Goal: Information Seeking & Learning: Learn about a topic

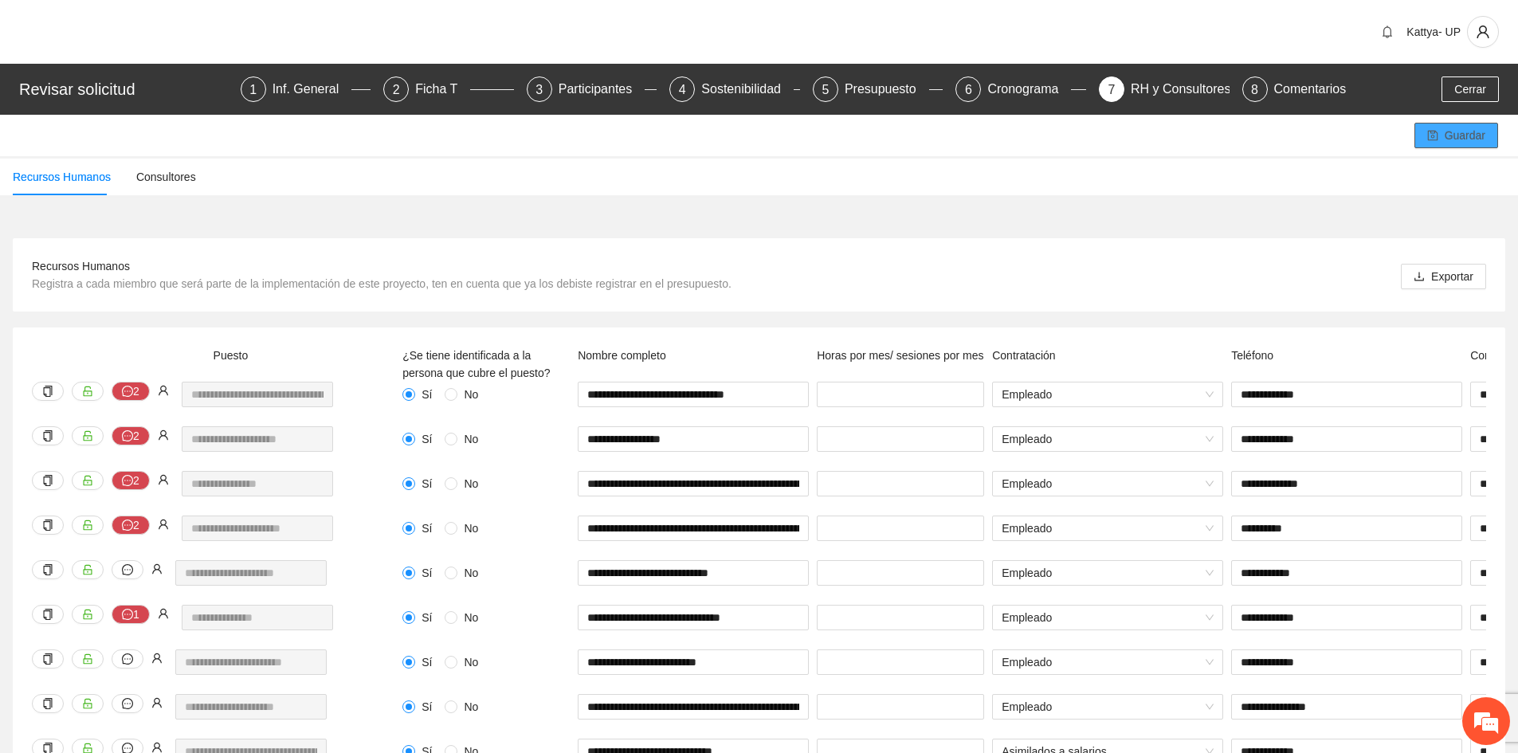
scroll to position [0, 434]
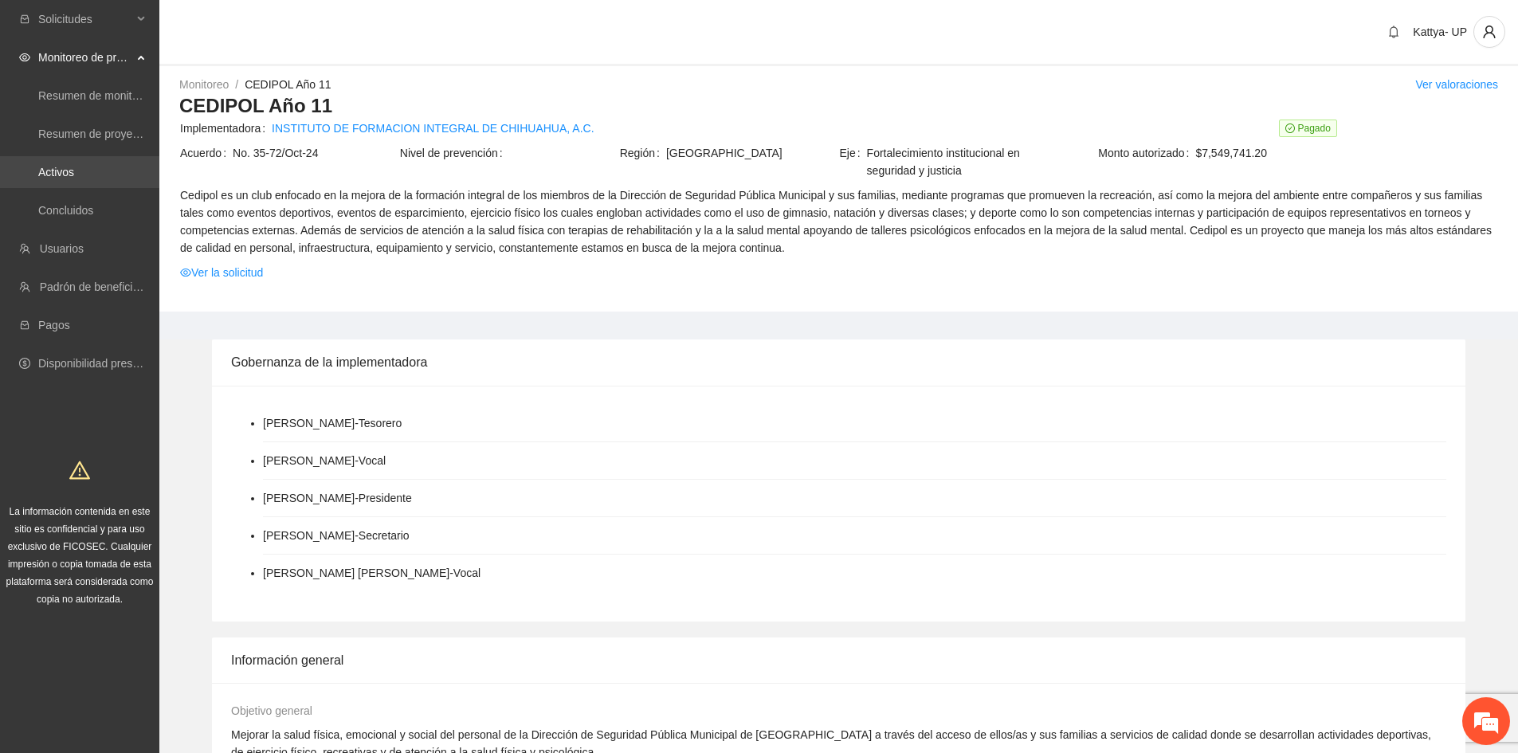
click at [71, 176] on link "Activos" at bounding box center [56, 172] width 36 height 13
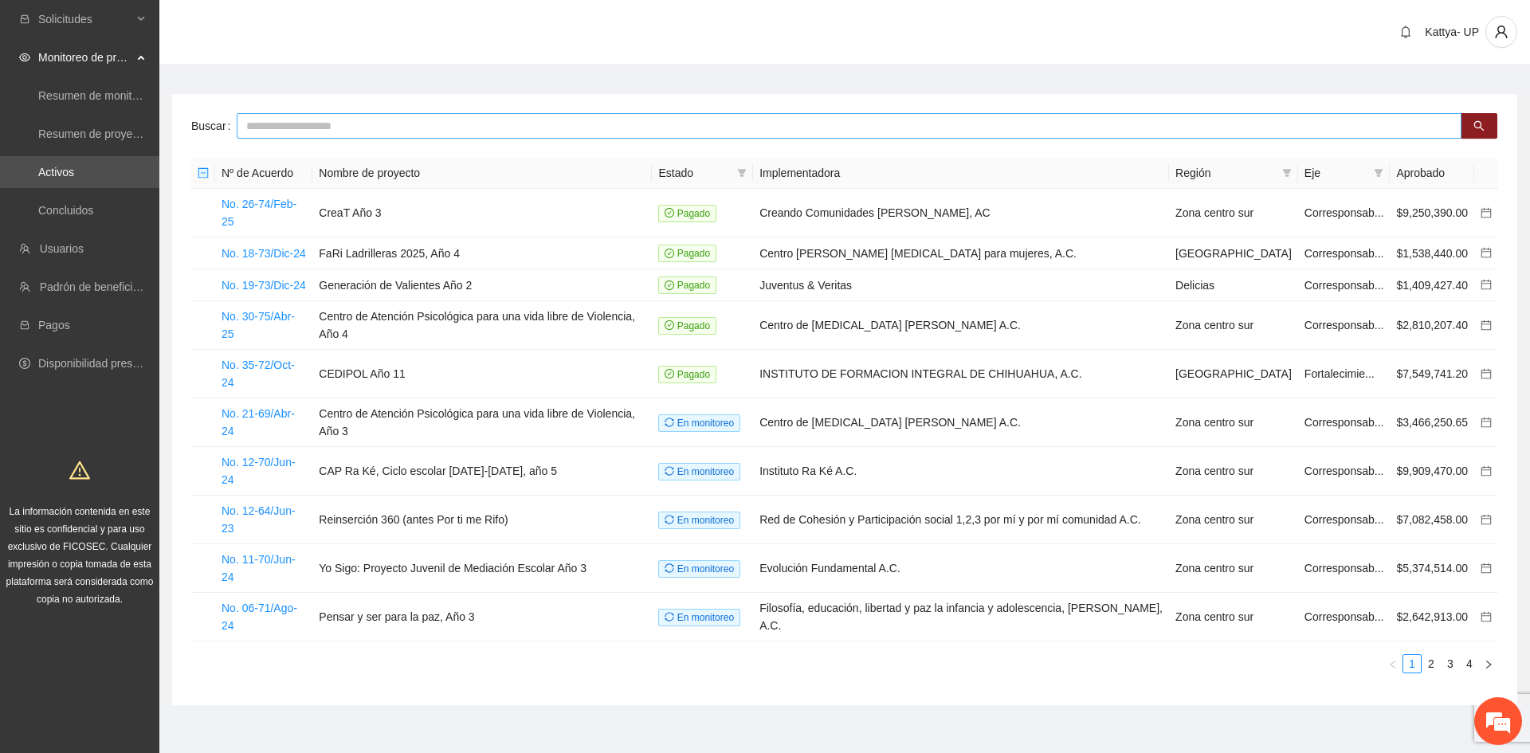
click at [289, 139] on div "Buscar Nº de Acuerdo Nombre de proyecto Estado Implementadora Región Eje Aproba…" at bounding box center [844, 399] width 1345 height 611
type input "****"
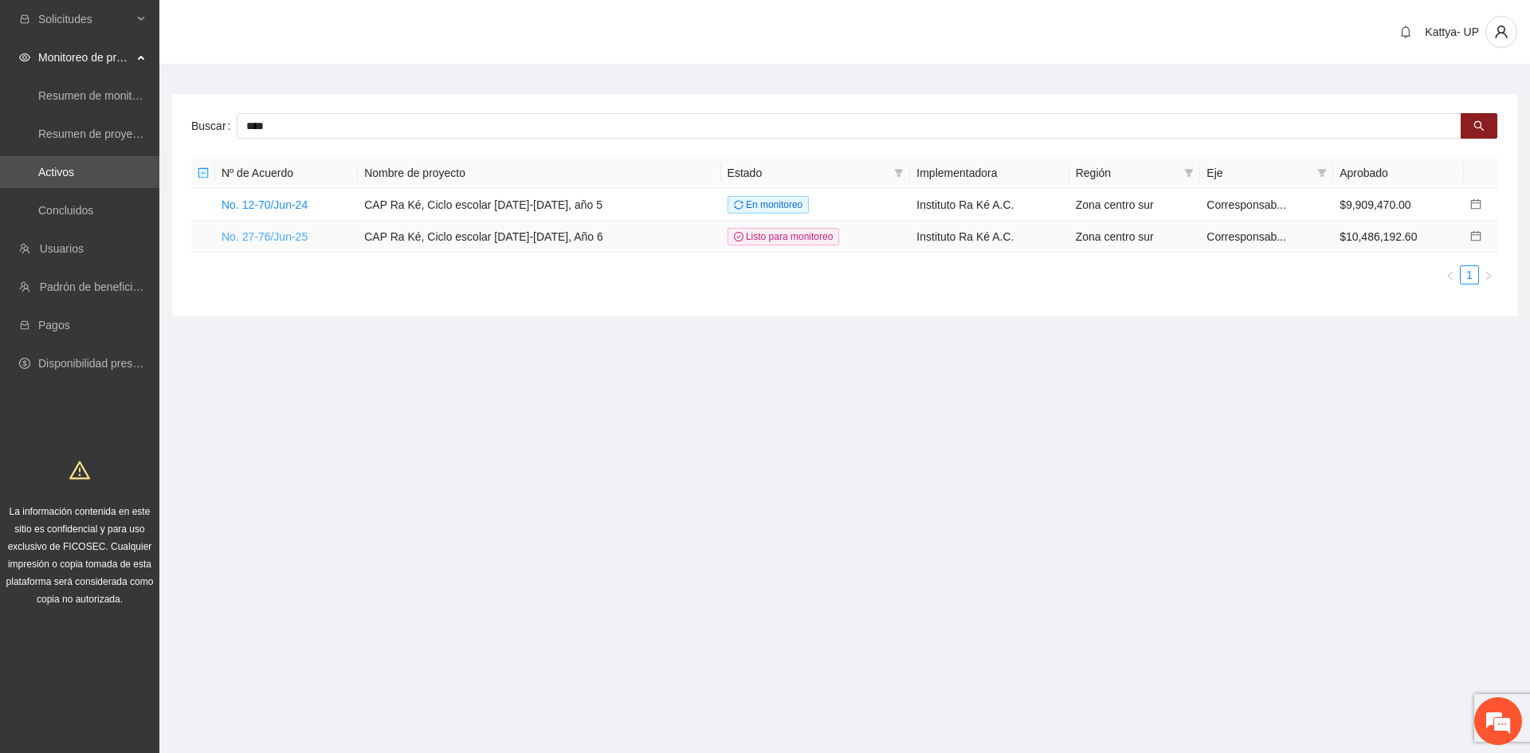
click at [305, 230] on link "No. 27-76/Jun-25" at bounding box center [265, 236] width 86 height 13
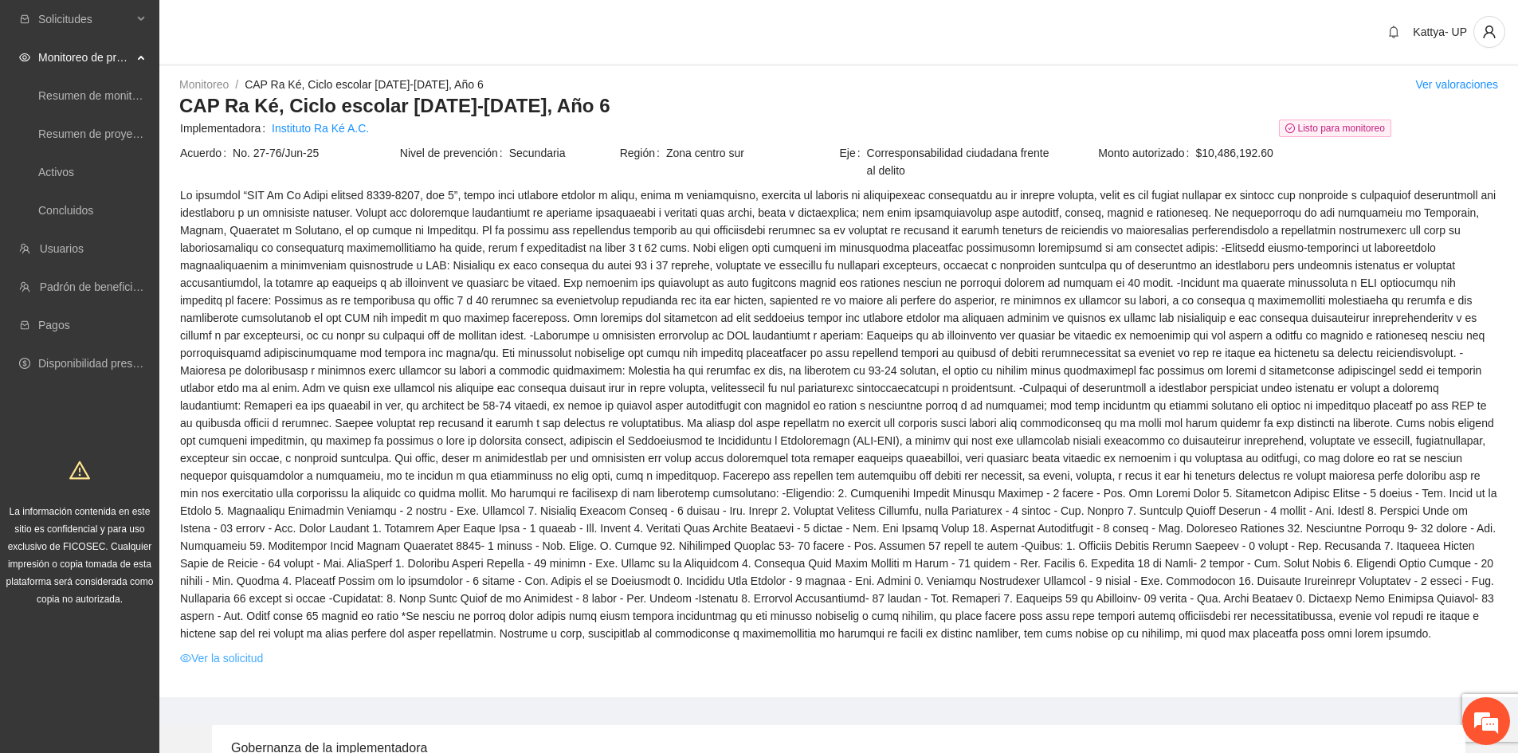
click at [226, 654] on link "Ver la solicitud" at bounding box center [221, 659] width 83 height 18
click at [68, 169] on link "Activos" at bounding box center [56, 172] width 36 height 13
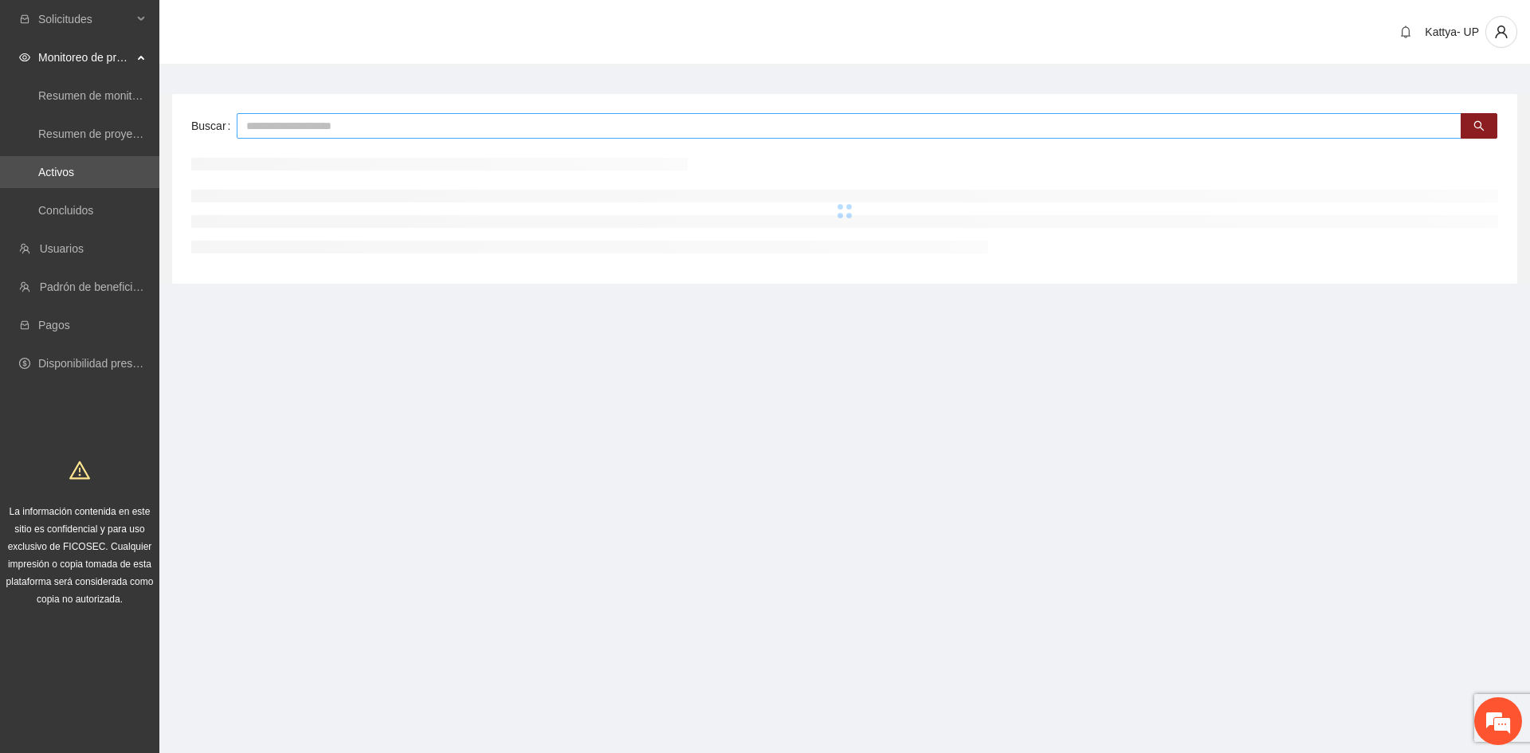
click at [312, 121] on input "text" at bounding box center [849, 126] width 1225 height 26
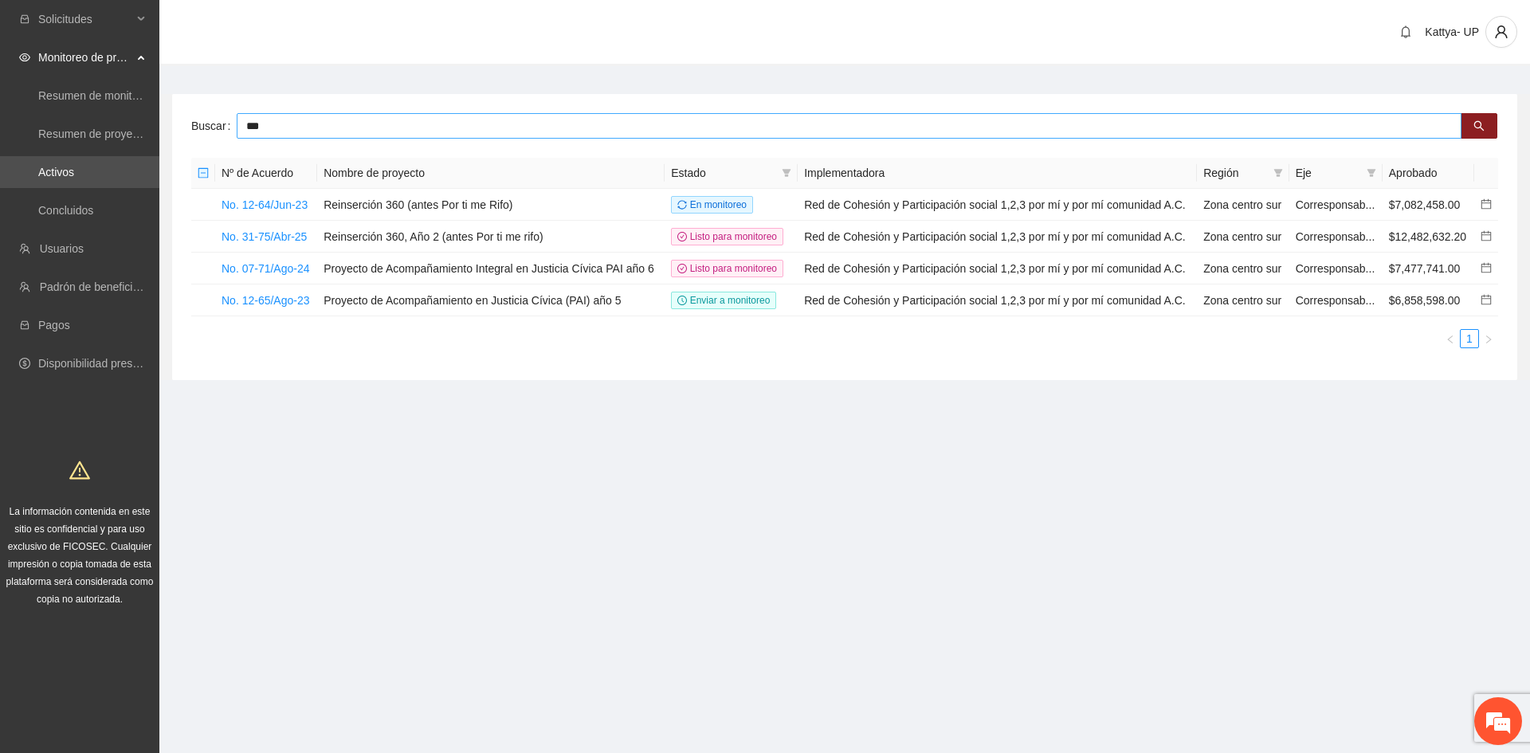
drag, startPoint x: 300, startPoint y: 126, endPoint x: 222, endPoint y: 131, distance: 78.2
click at [222, 131] on div "Buscar ***" at bounding box center [844, 126] width 1307 height 26
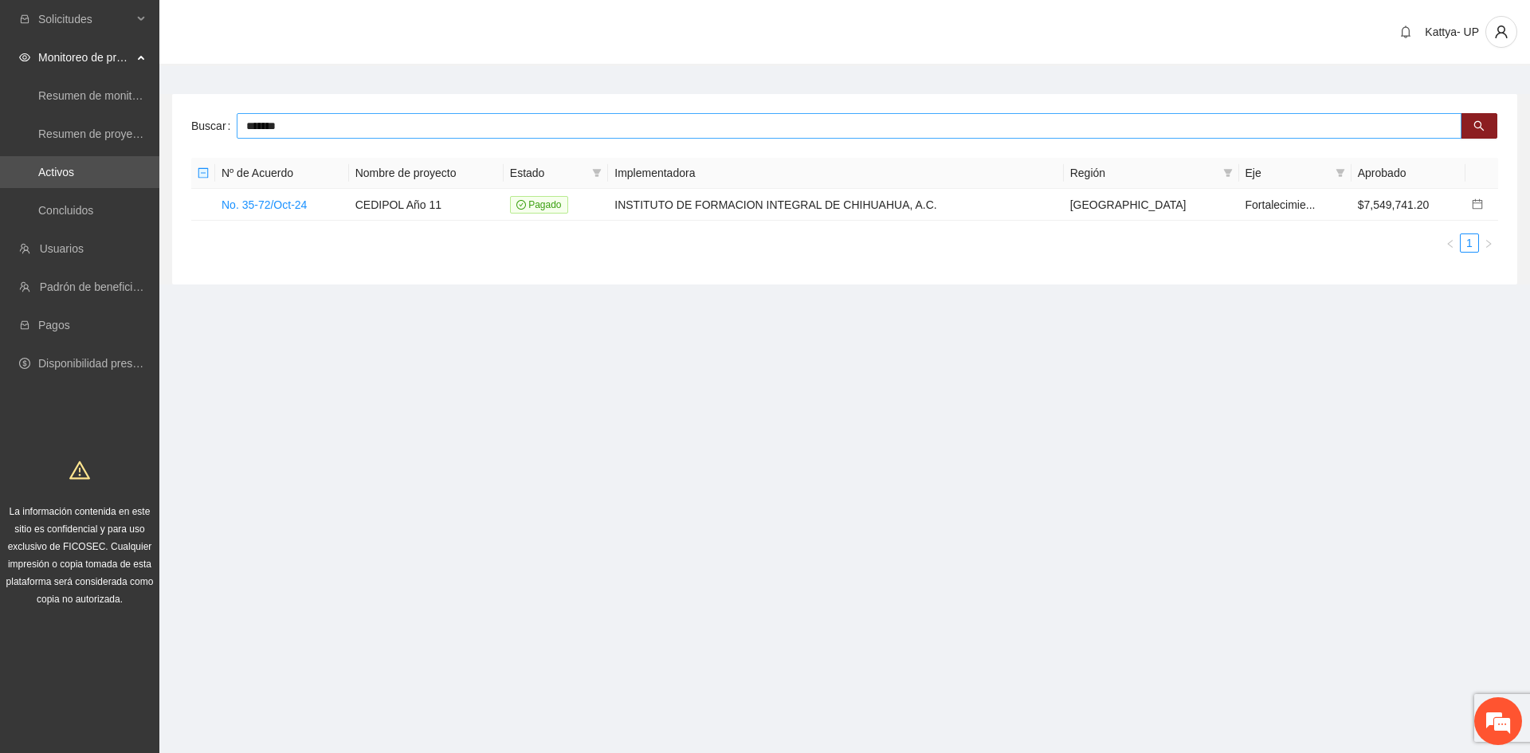
drag, startPoint x: 336, startPoint y: 123, endPoint x: 218, endPoint y: 124, distance: 118.0
click at [218, 124] on div "Buscar *******" at bounding box center [844, 126] width 1307 height 26
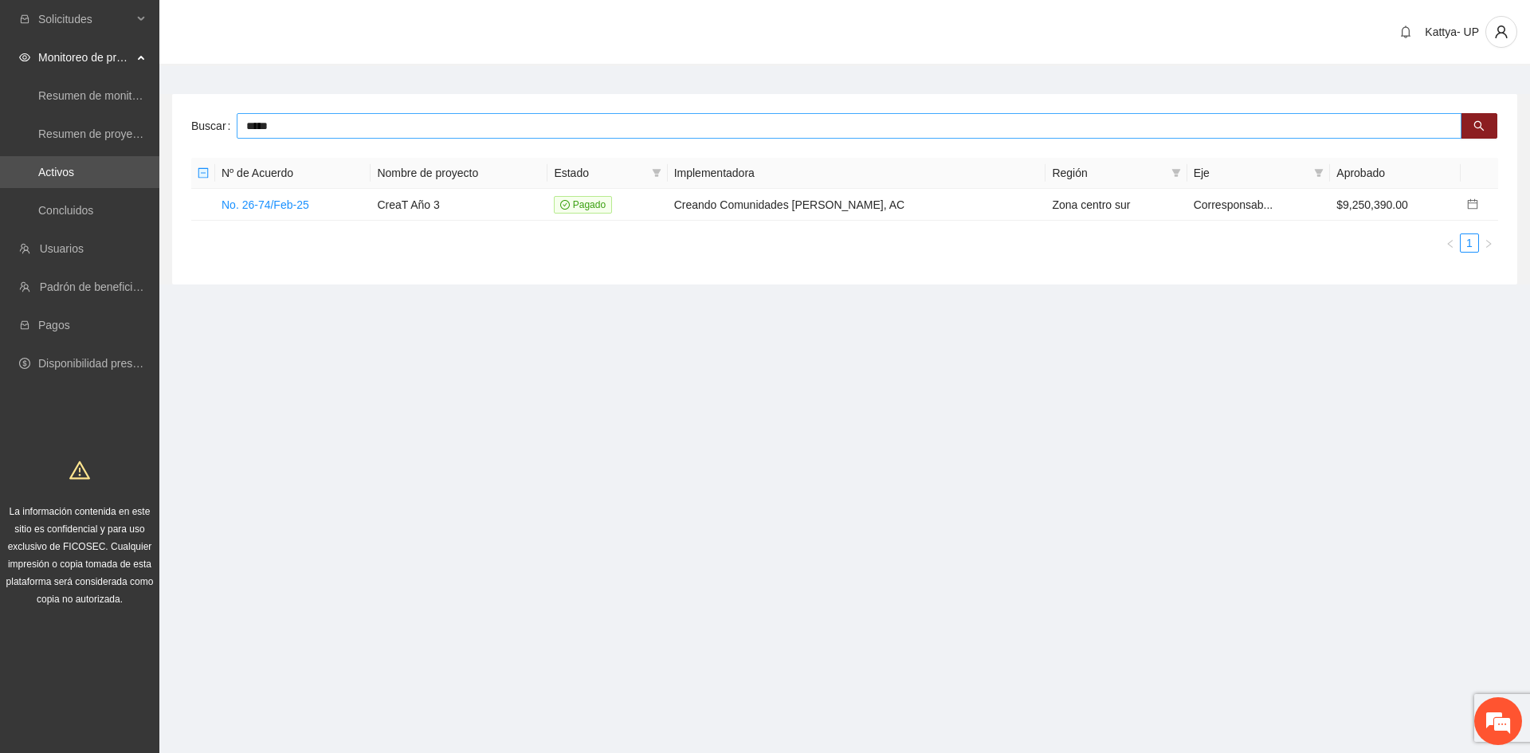
drag, startPoint x: 273, startPoint y: 134, endPoint x: 230, endPoint y: 128, distance: 43.4
click at [230, 128] on div "Buscar *****" at bounding box center [844, 126] width 1307 height 26
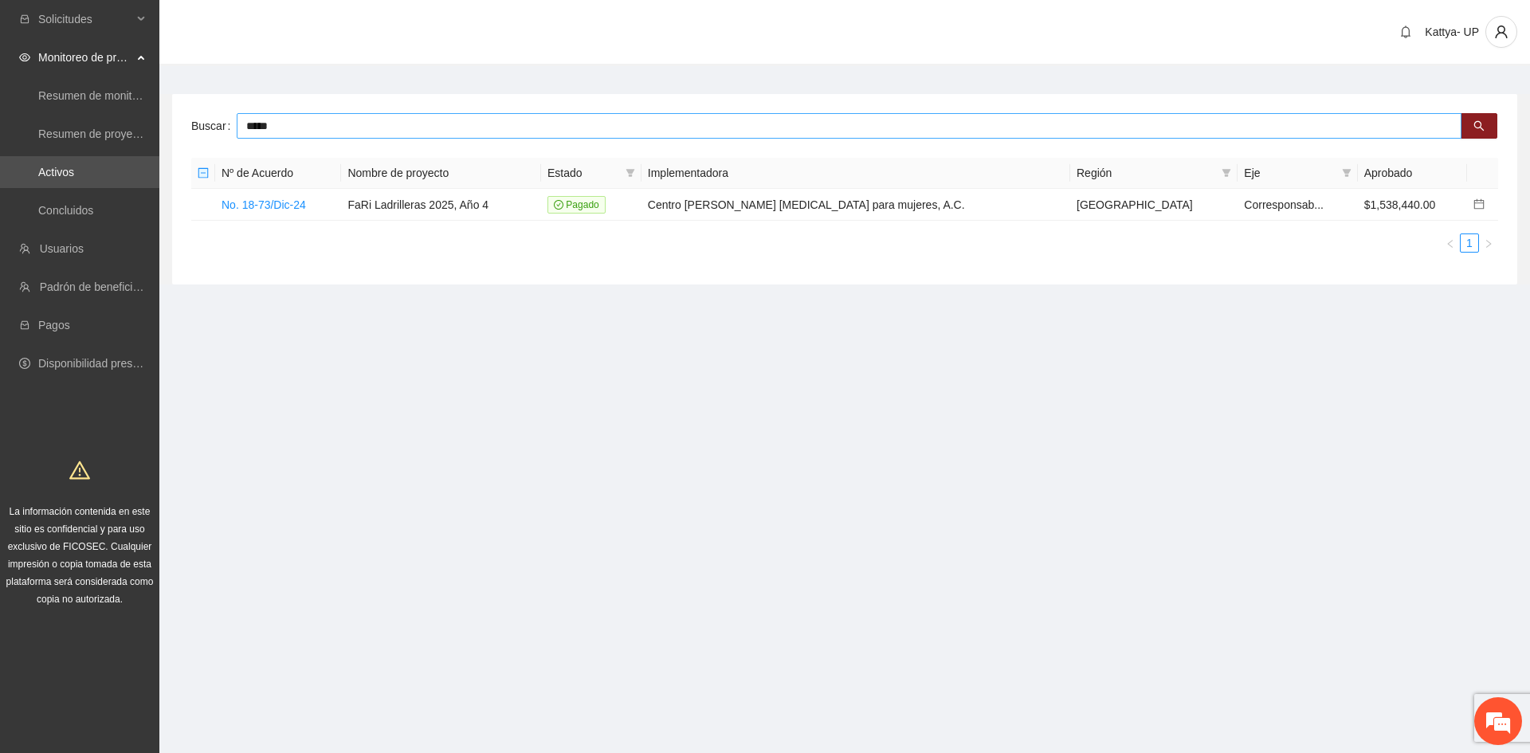
drag, startPoint x: 293, startPoint y: 122, endPoint x: 202, endPoint y: 124, distance: 91.7
click at [202, 124] on div "Buscar *****" at bounding box center [844, 126] width 1307 height 26
type input "*****"
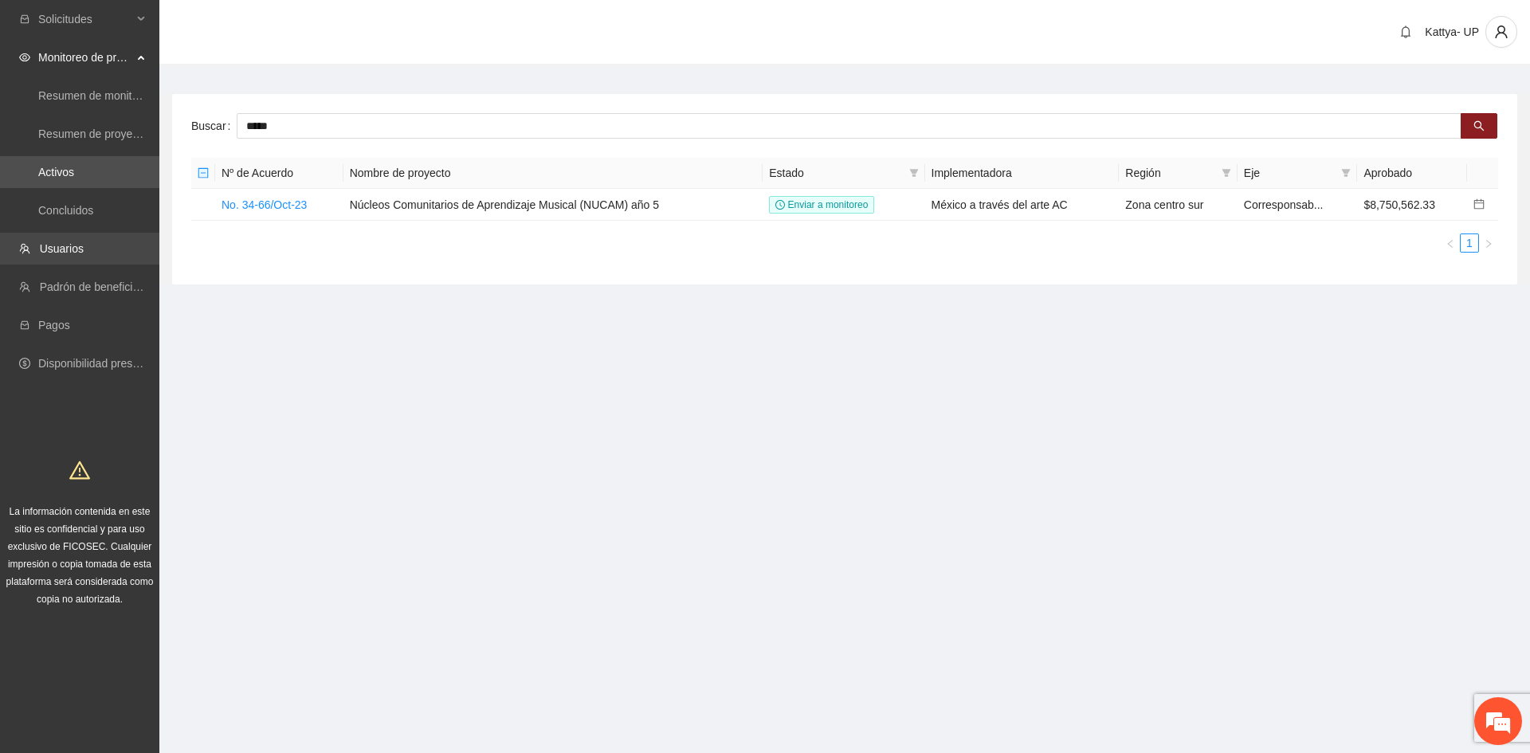
click at [73, 253] on link "Usuarios" at bounding box center [62, 248] width 44 height 13
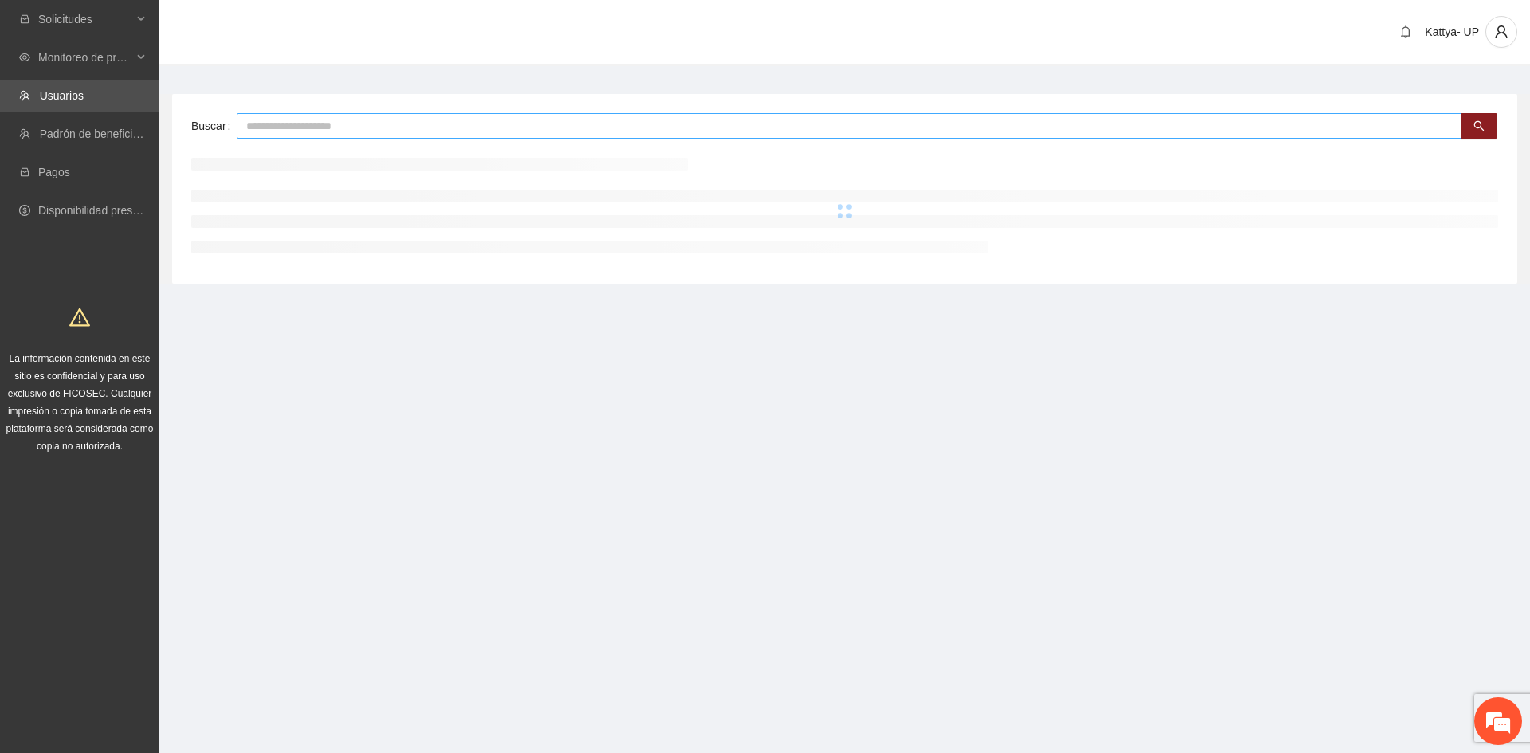
click at [299, 132] on input "text" at bounding box center [849, 126] width 1225 height 26
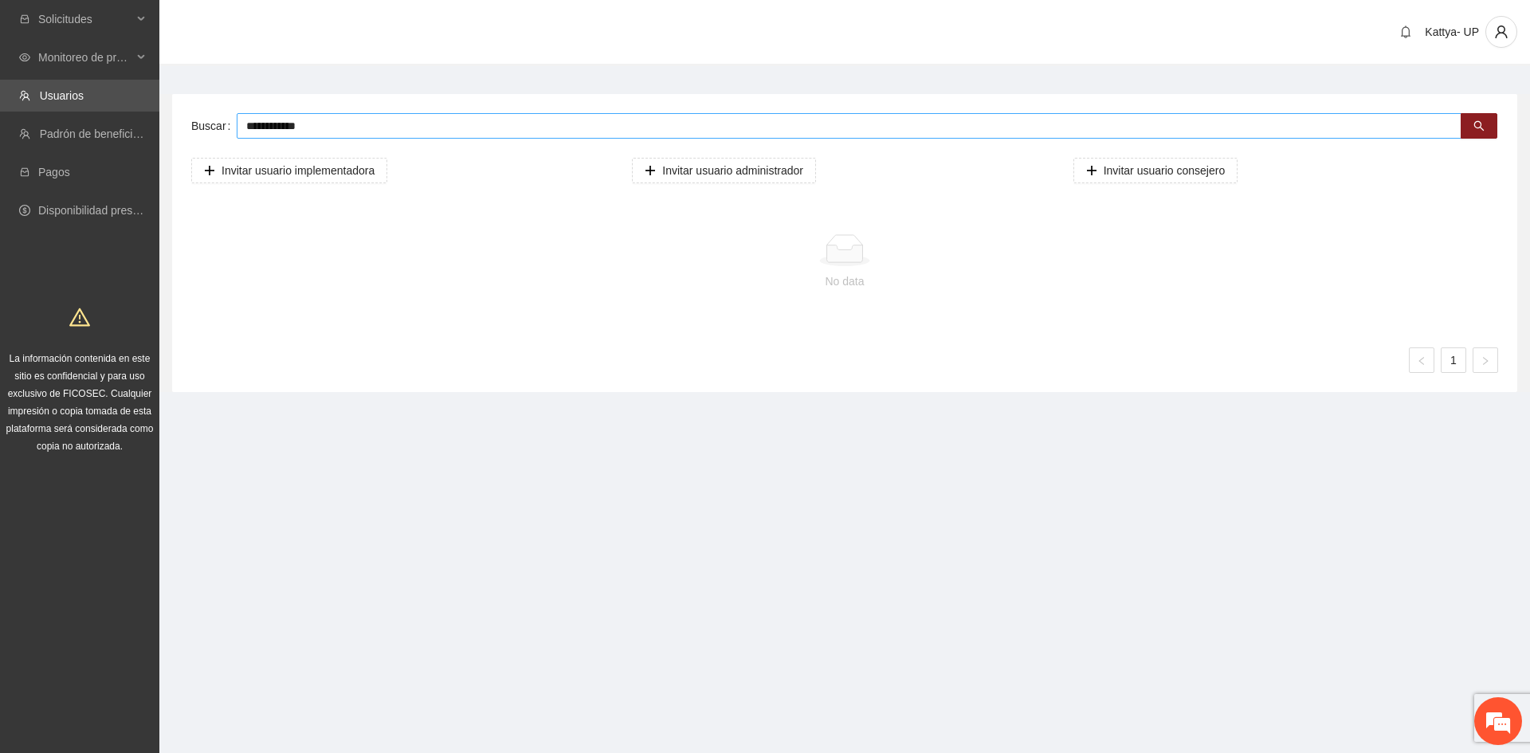
click at [258, 126] on input "**********" at bounding box center [849, 126] width 1225 height 26
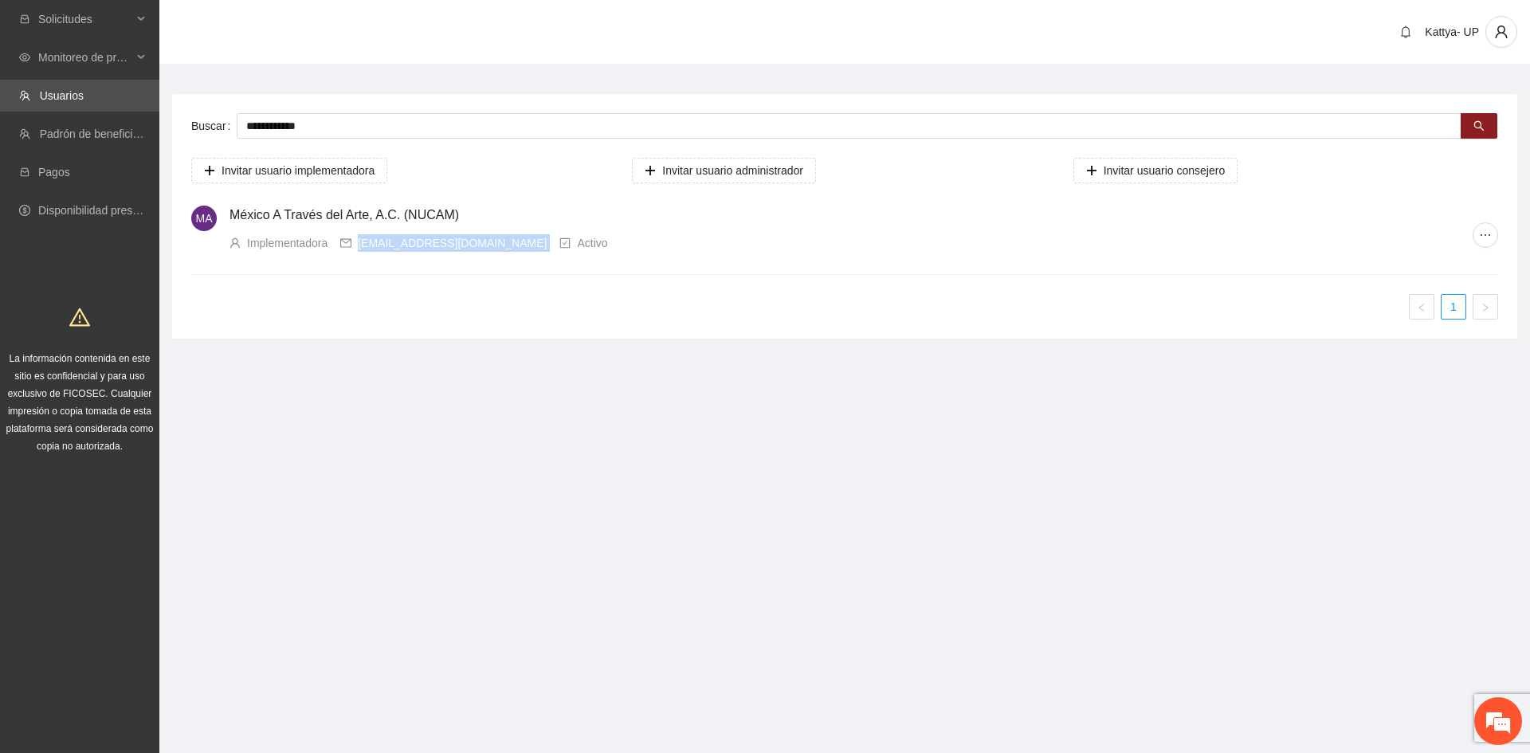
drag, startPoint x: 529, startPoint y: 248, endPoint x: 359, endPoint y: 250, distance: 169.8
click at [359, 250] on div "Implementadora [EMAIL_ADDRESS][DOMAIN_NAME] Activo" at bounding box center [851, 243] width 1243 height 18
copy div "[EMAIL_ADDRESS][DOMAIN_NAME]"
drag, startPoint x: 321, startPoint y: 120, endPoint x: 163, endPoint y: 131, distance: 158.2
click at [163, 131] on div "**********" at bounding box center [844, 216] width 1371 height 245
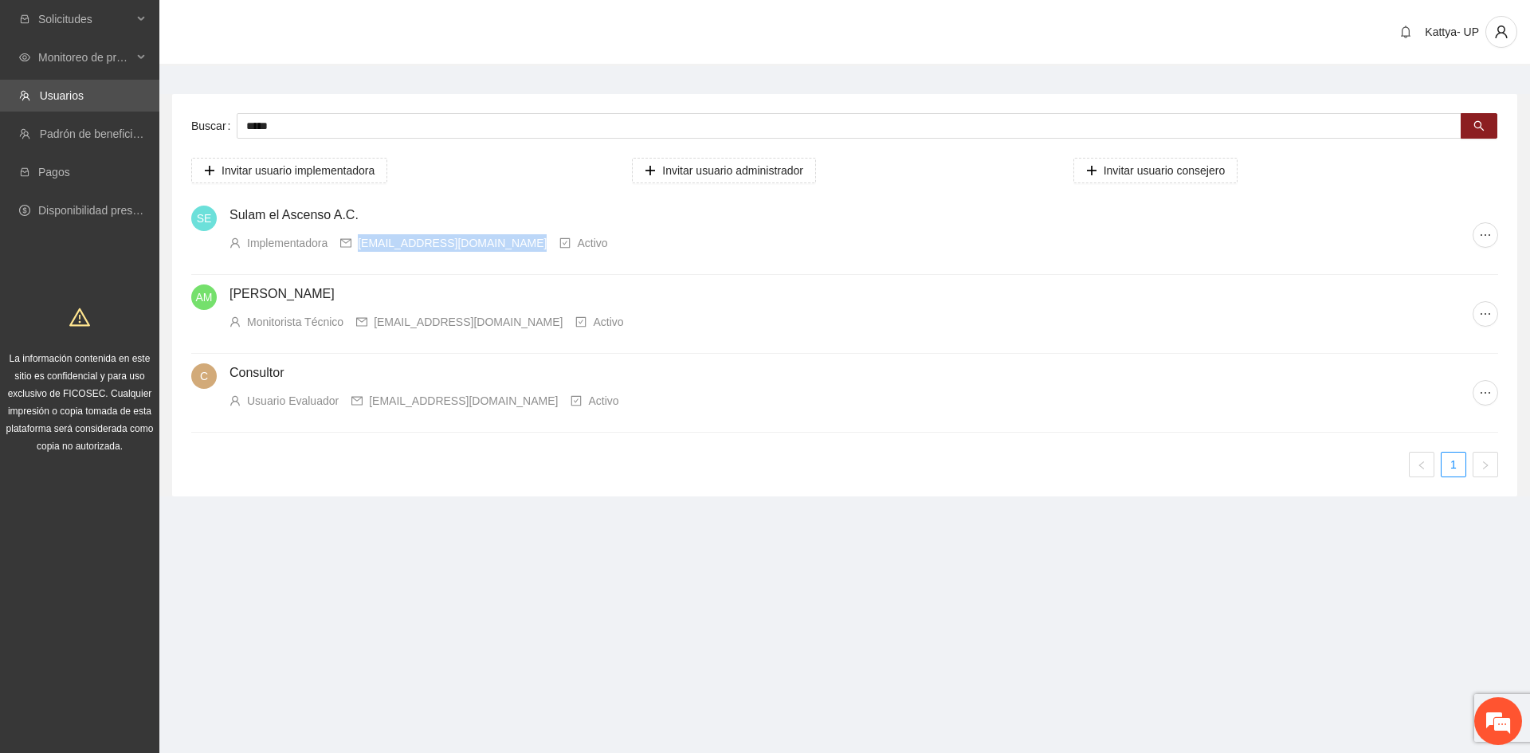
drag, startPoint x: 517, startPoint y: 245, endPoint x: 357, endPoint y: 243, distance: 160.2
click at [357, 243] on div "[EMAIL_ADDRESS][DOMAIN_NAME]" at bounding box center [443, 243] width 206 height 18
copy div "[EMAIL_ADDRESS][DOMAIN_NAME]"
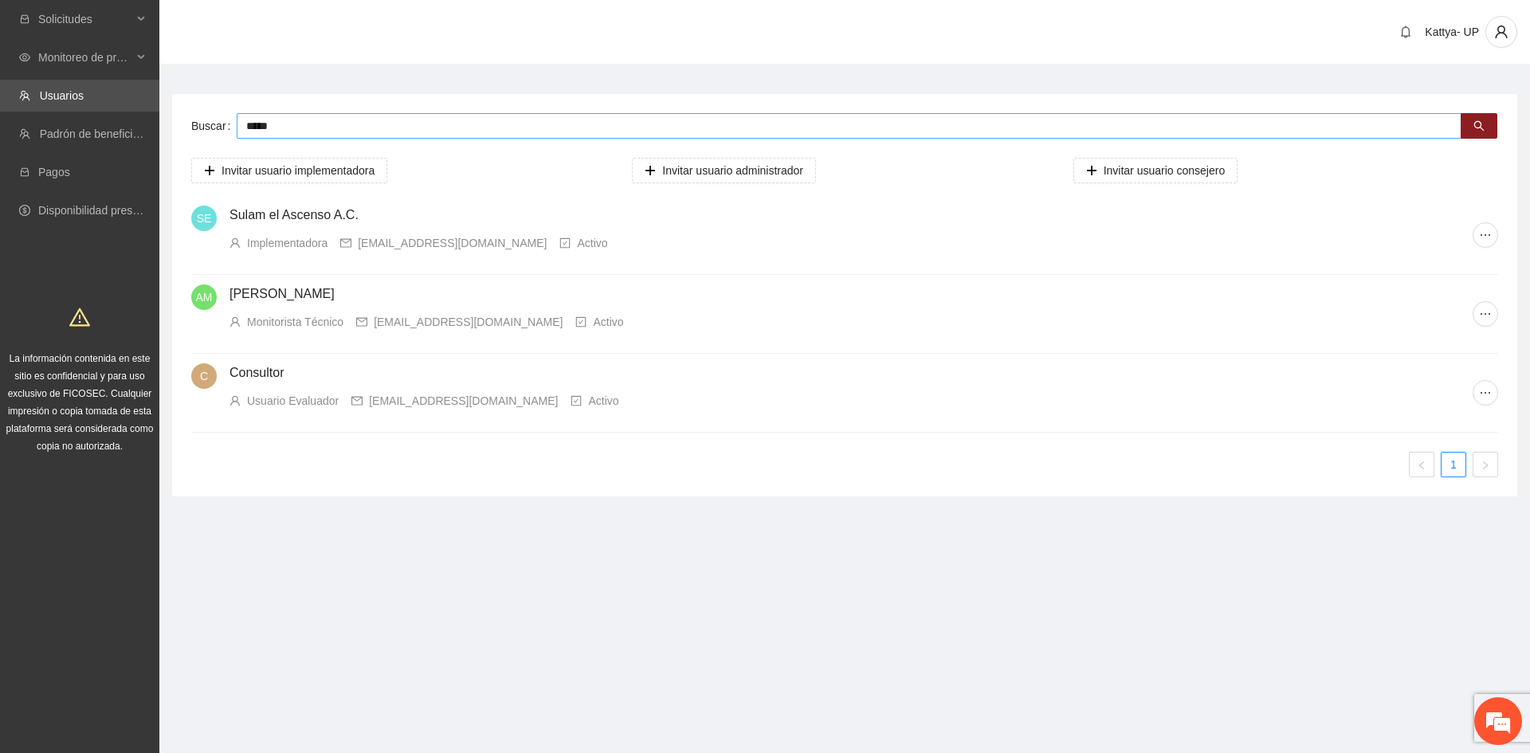
click at [410, 133] on input "*****" at bounding box center [849, 126] width 1225 height 26
type input "*"
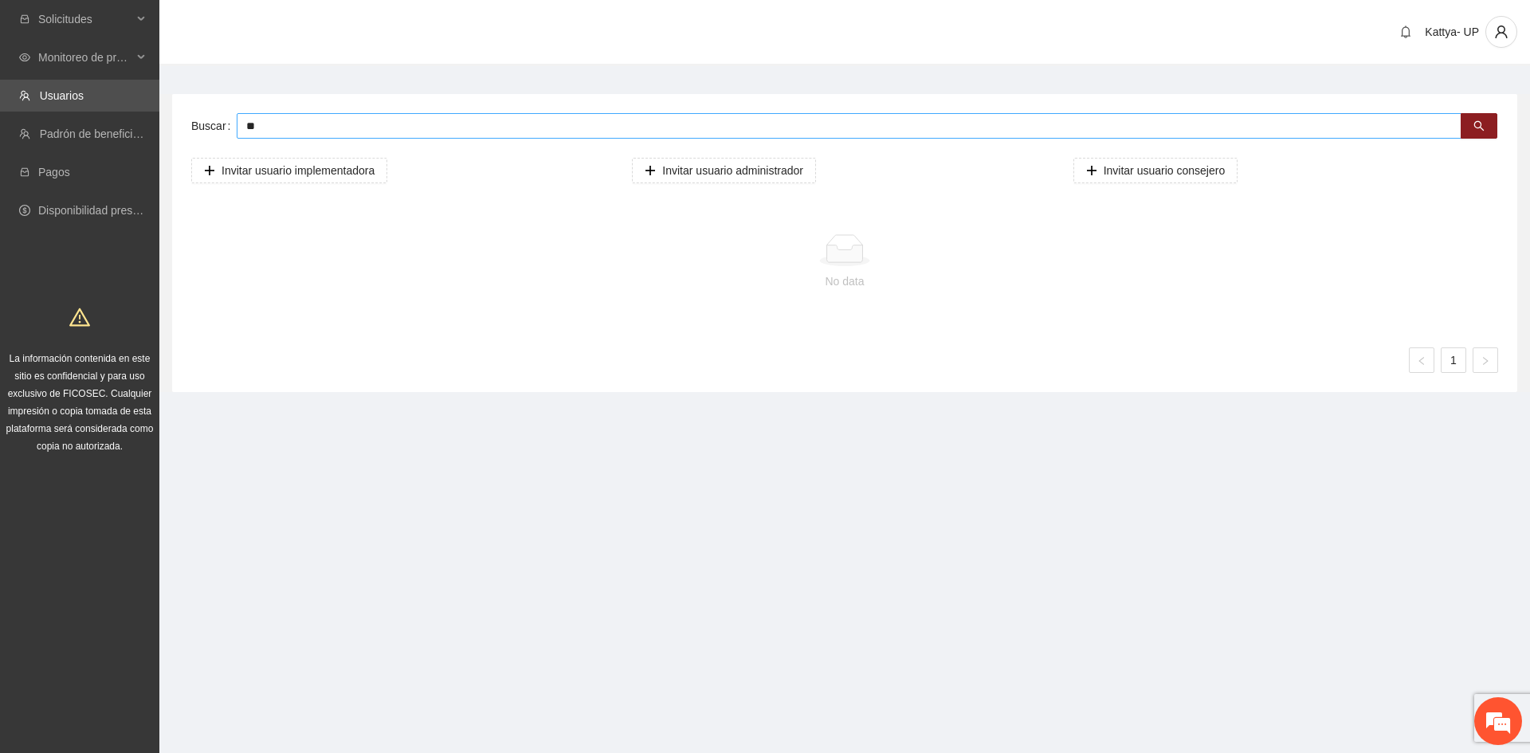
type input "*"
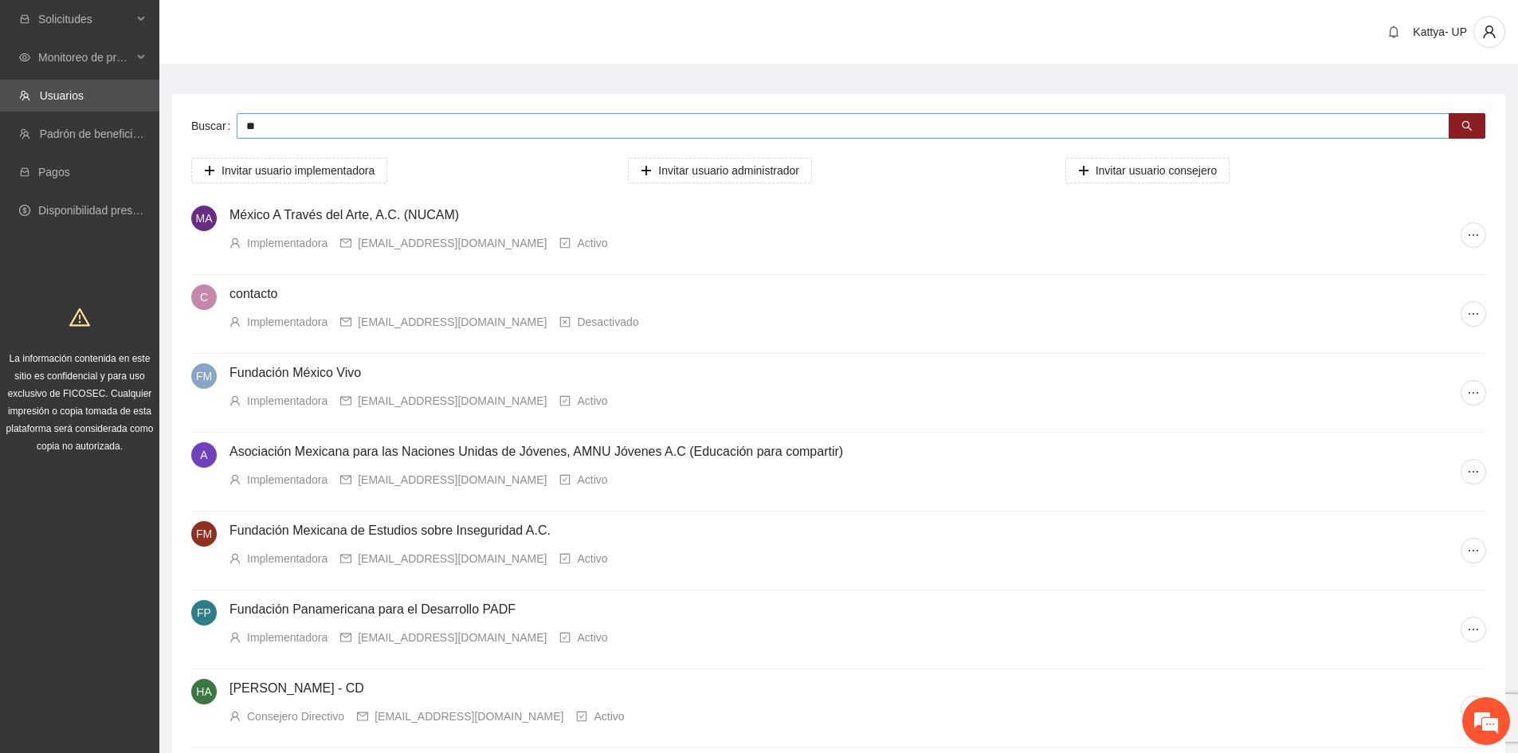
type input "*"
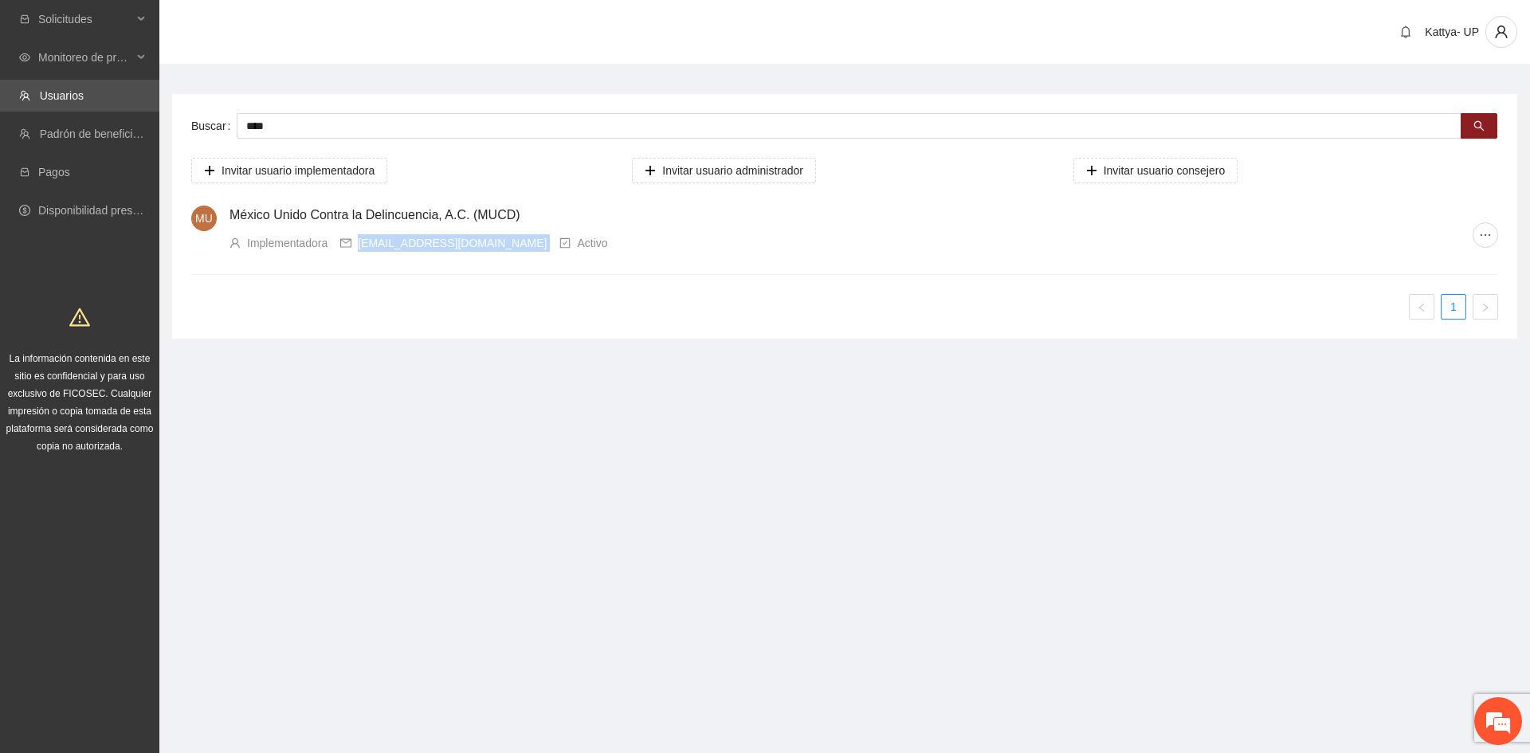
drag, startPoint x: 520, startPoint y: 245, endPoint x: 361, endPoint y: 247, distance: 158.6
click at [361, 247] on div "Implementadora [EMAIL_ADDRESS][DOMAIN_NAME] Activo" at bounding box center [851, 243] width 1243 height 18
copy div "[EMAIL_ADDRESS][DOMAIN_NAME]"
drag, startPoint x: 396, startPoint y: 118, endPoint x: 228, endPoint y: 124, distance: 168.3
click at [228, 124] on div "Buscar ****" at bounding box center [844, 126] width 1307 height 26
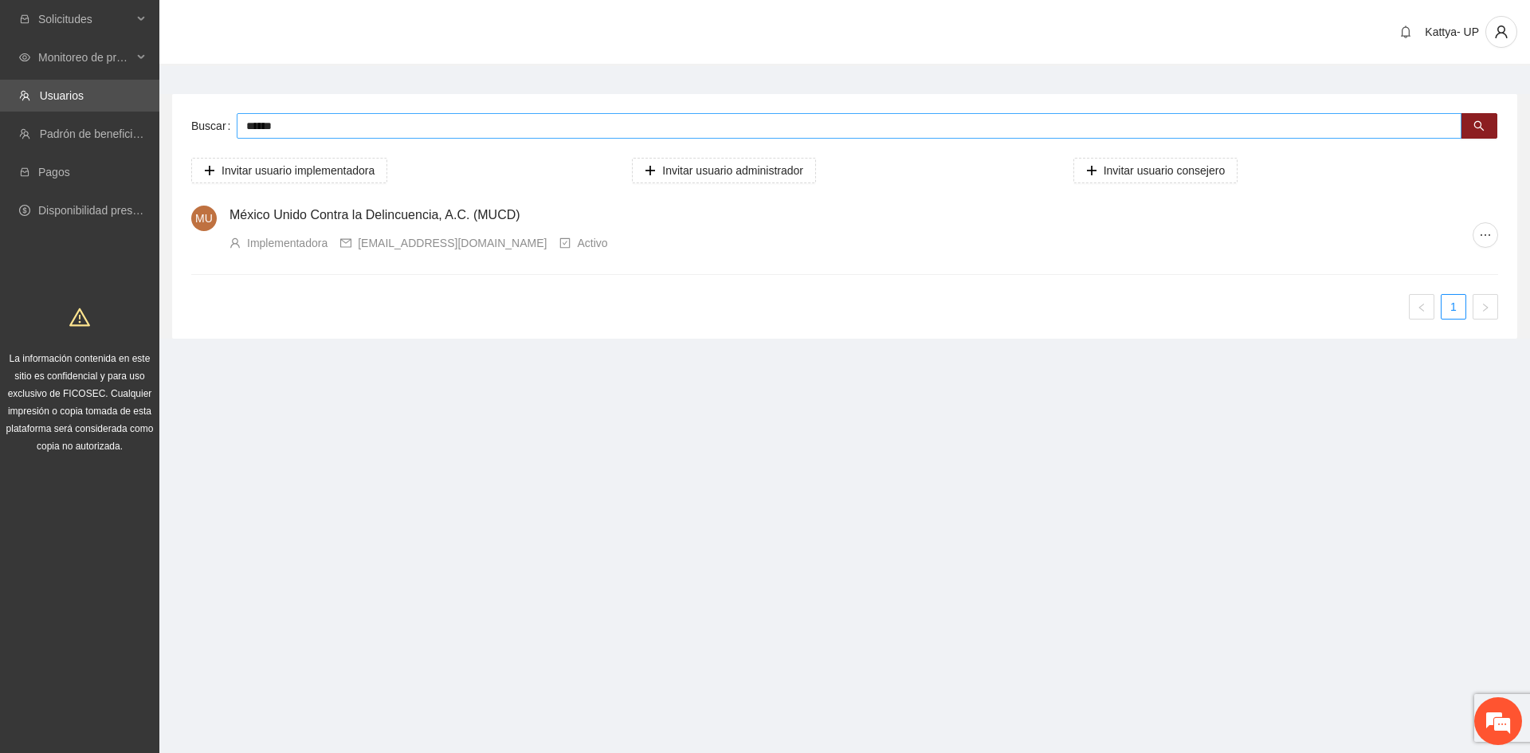
type input "******"
drag, startPoint x: 460, startPoint y: 244, endPoint x: 357, endPoint y: 247, distance: 102.9
click at [357, 247] on div "Implementadora [EMAIL_ADDRESS][DOMAIN_NAME] Activo" at bounding box center [851, 243] width 1243 height 18
copy div "[EMAIL_ADDRESS][DOMAIN_NAME]"
drag, startPoint x: 258, startPoint y: 45, endPoint x: 251, endPoint y: 40, distance: 8.6
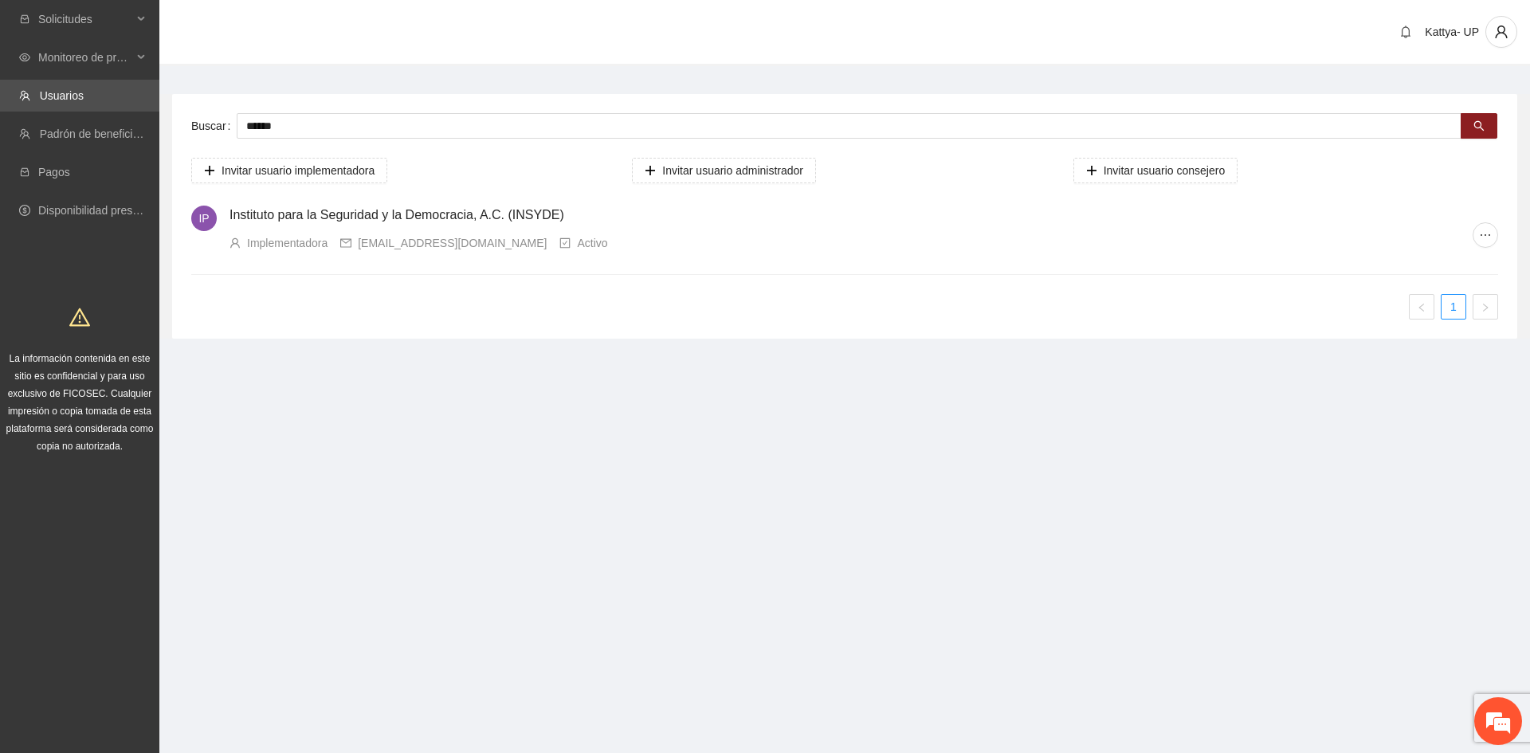
click at [257, 41] on div "Kattya- UP" at bounding box center [844, 33] width 1371 height 66
click at [65, 22] on span "Solicitudes" at bounding box center [85, 19] width 94 height 32
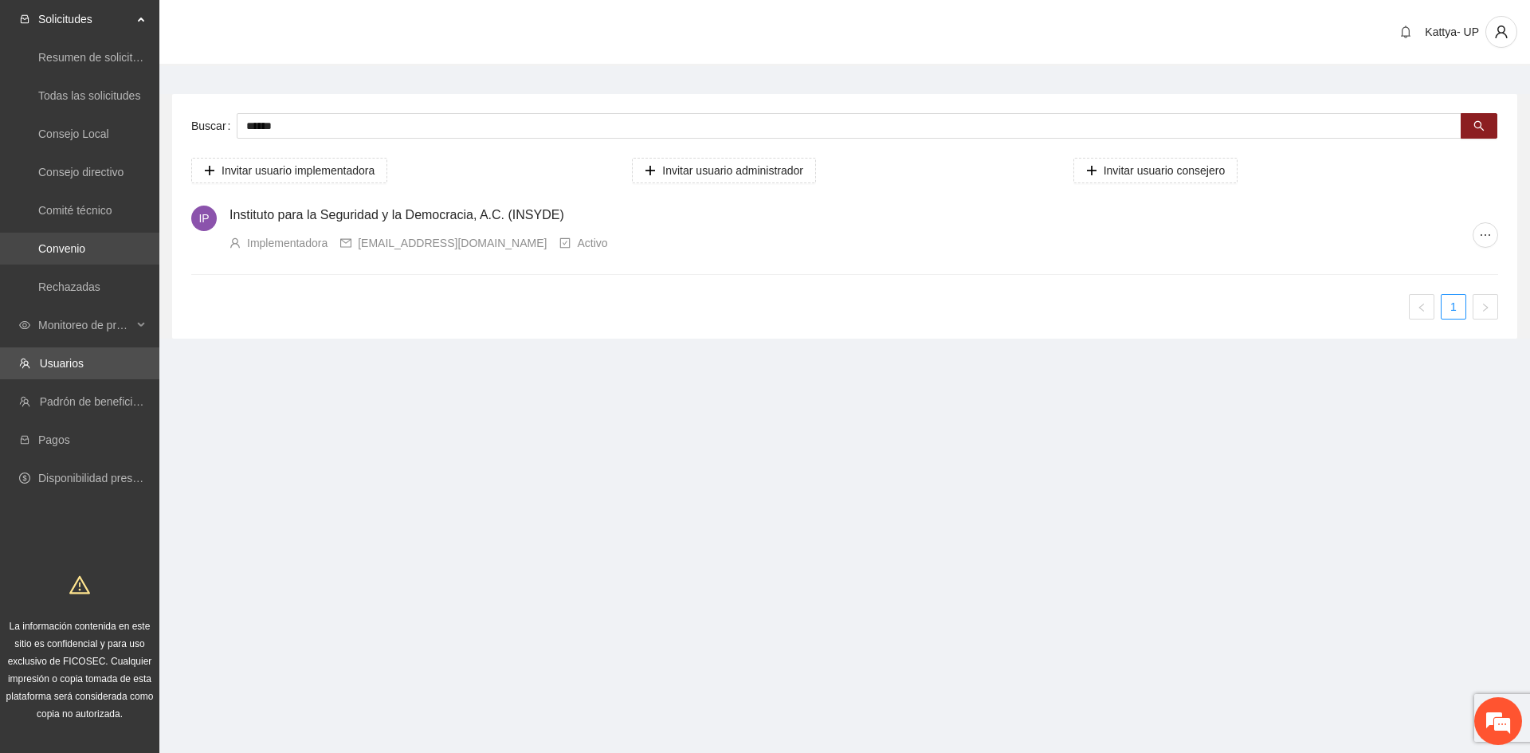
click at [57, 247] on link "Convenio" at bounding box center [61, 248] width 47 height 13
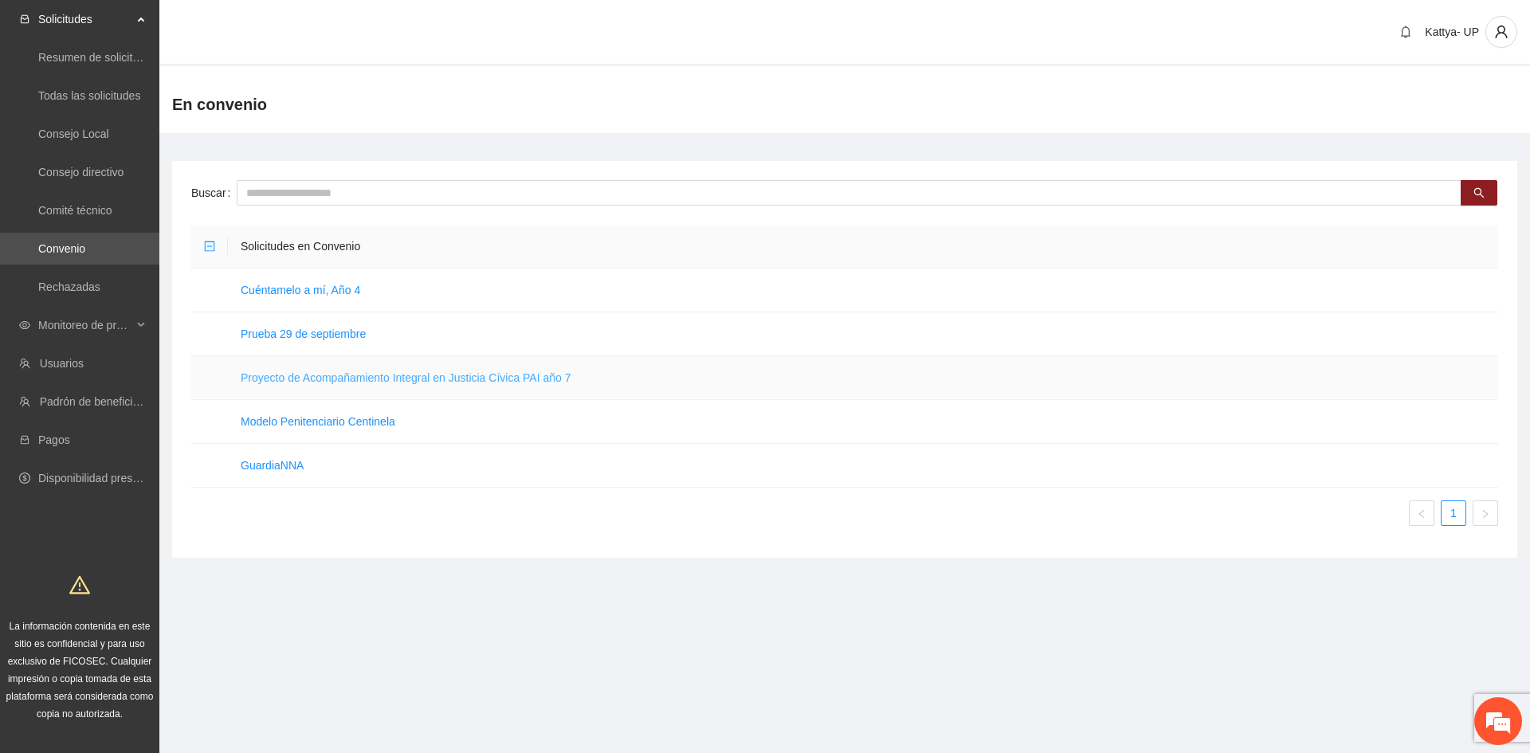
click at [331, 377] on link "Proyecto de Acompañamiento Integral en Justicia Cívica PAI año 7" at bounding box center [406, 377] width 331 height 13
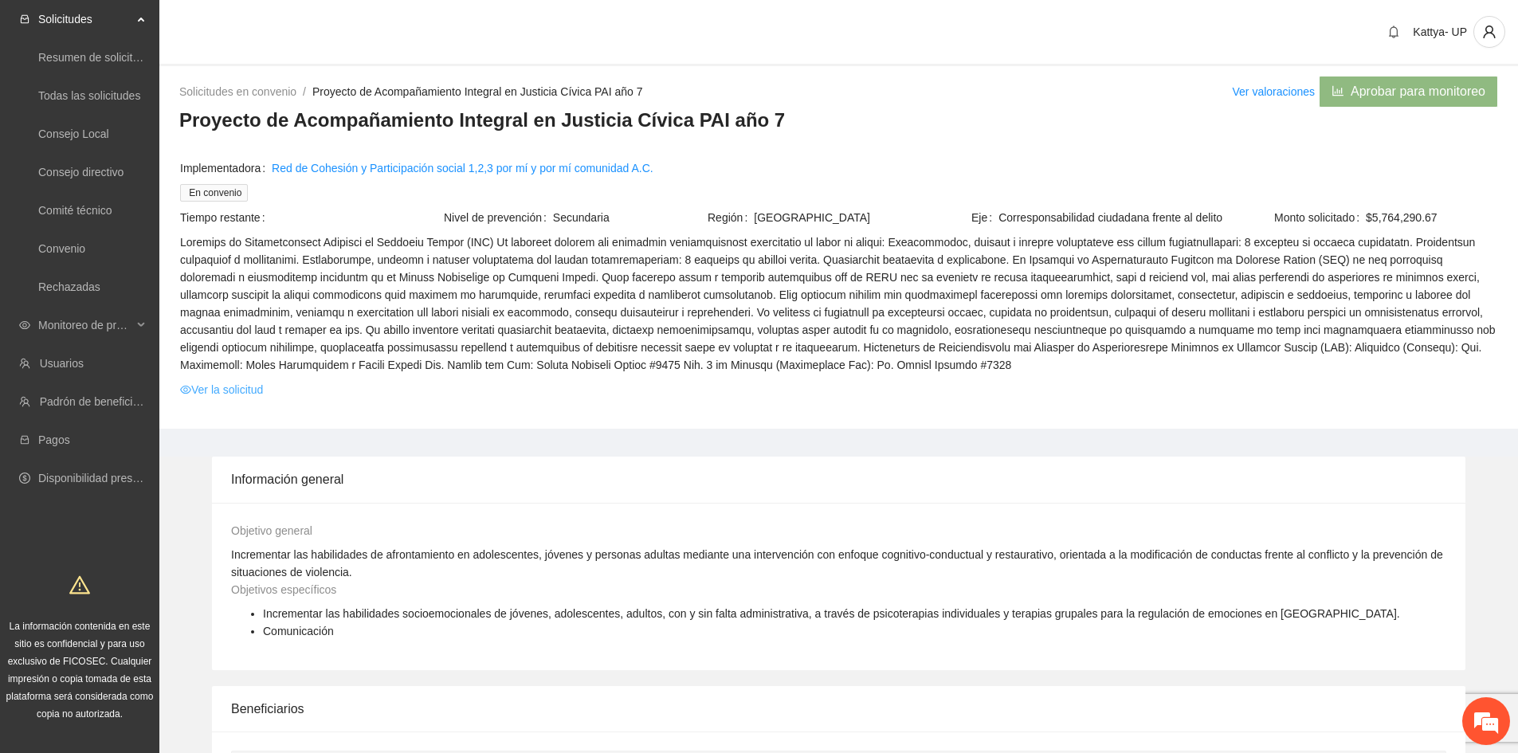
click at [224, 398] on link "Ver la solicitud" at bounding box center [221, 390] width 83 height 18
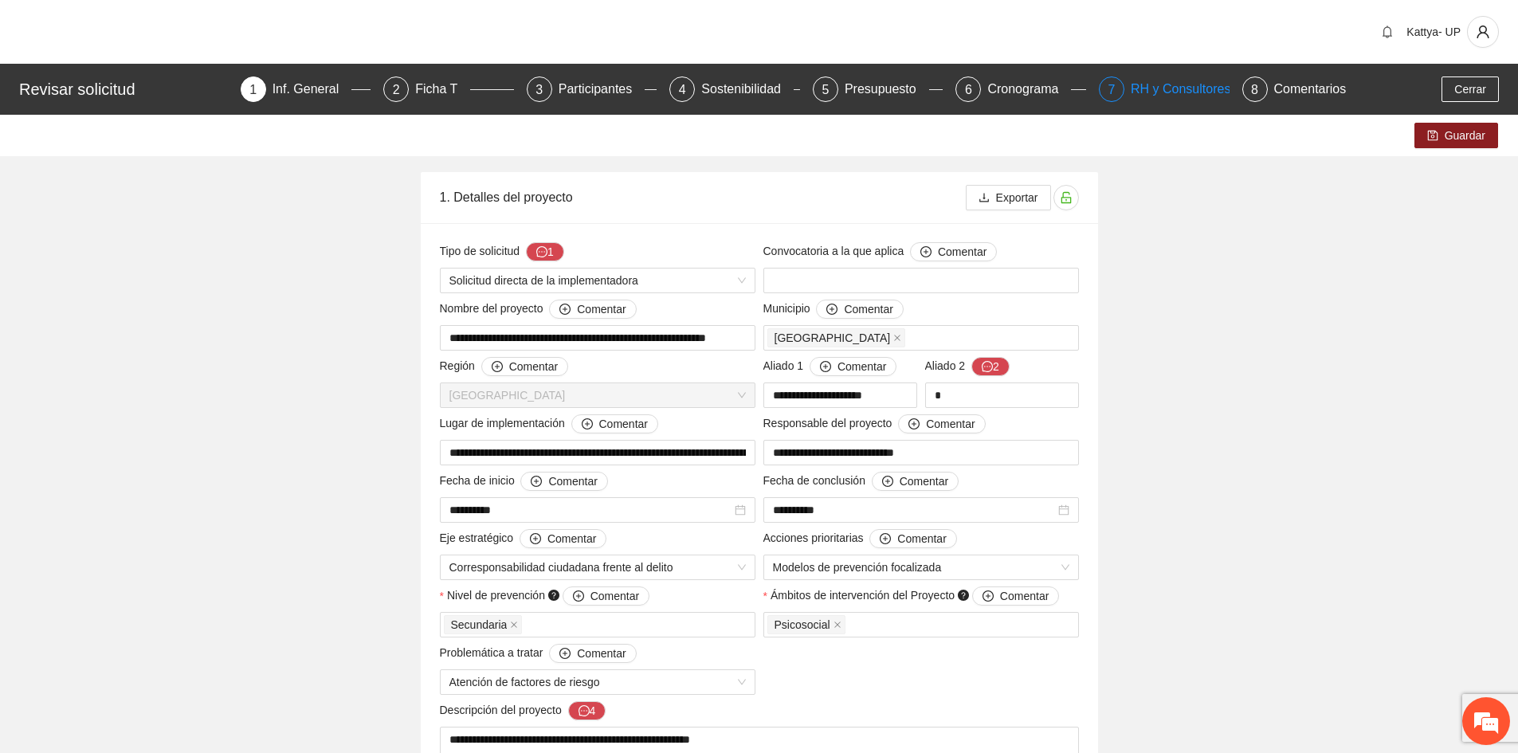
click at [1144, 96] on div "RH y Consultores" at bounding box center [1187, 90] width 112 height 26
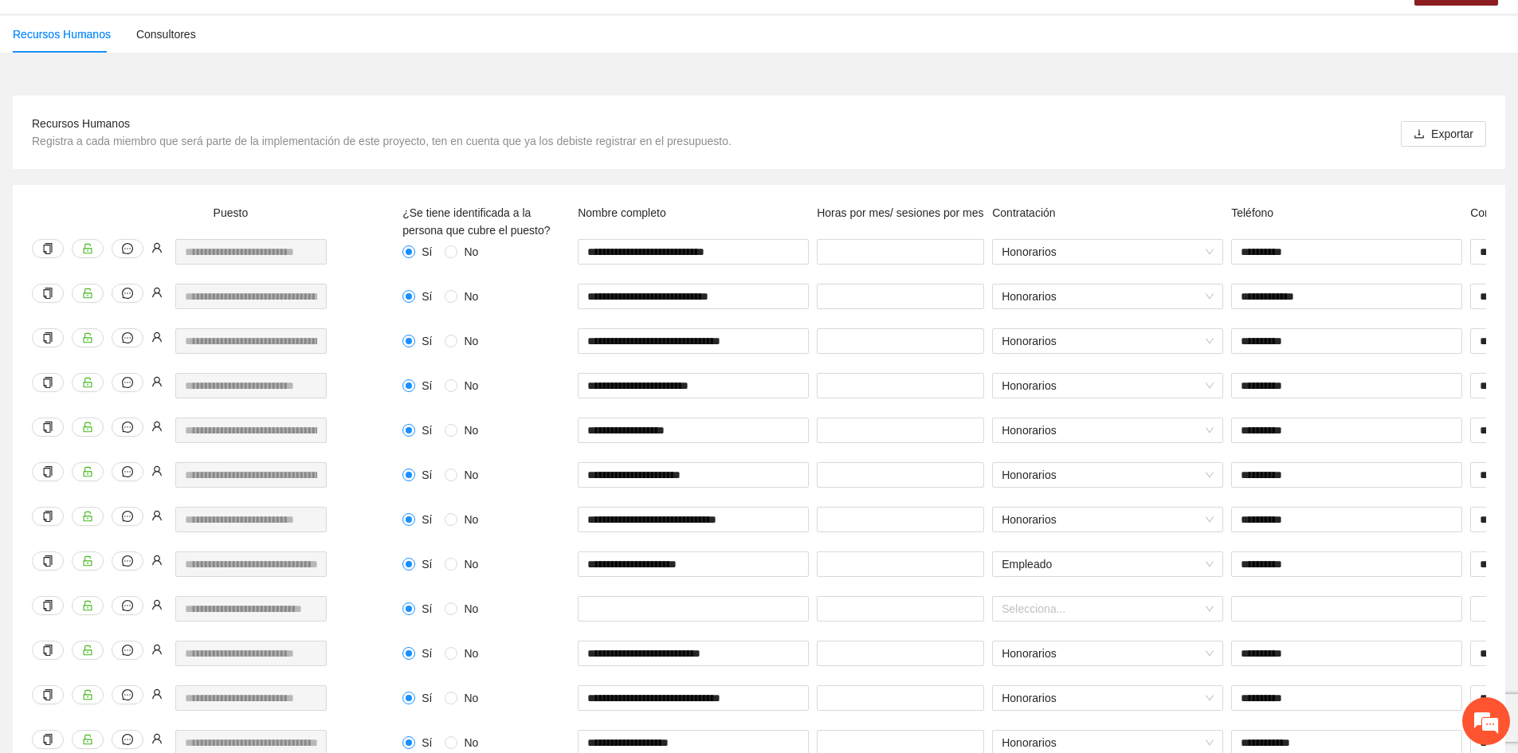
scroll to position [300, 0]
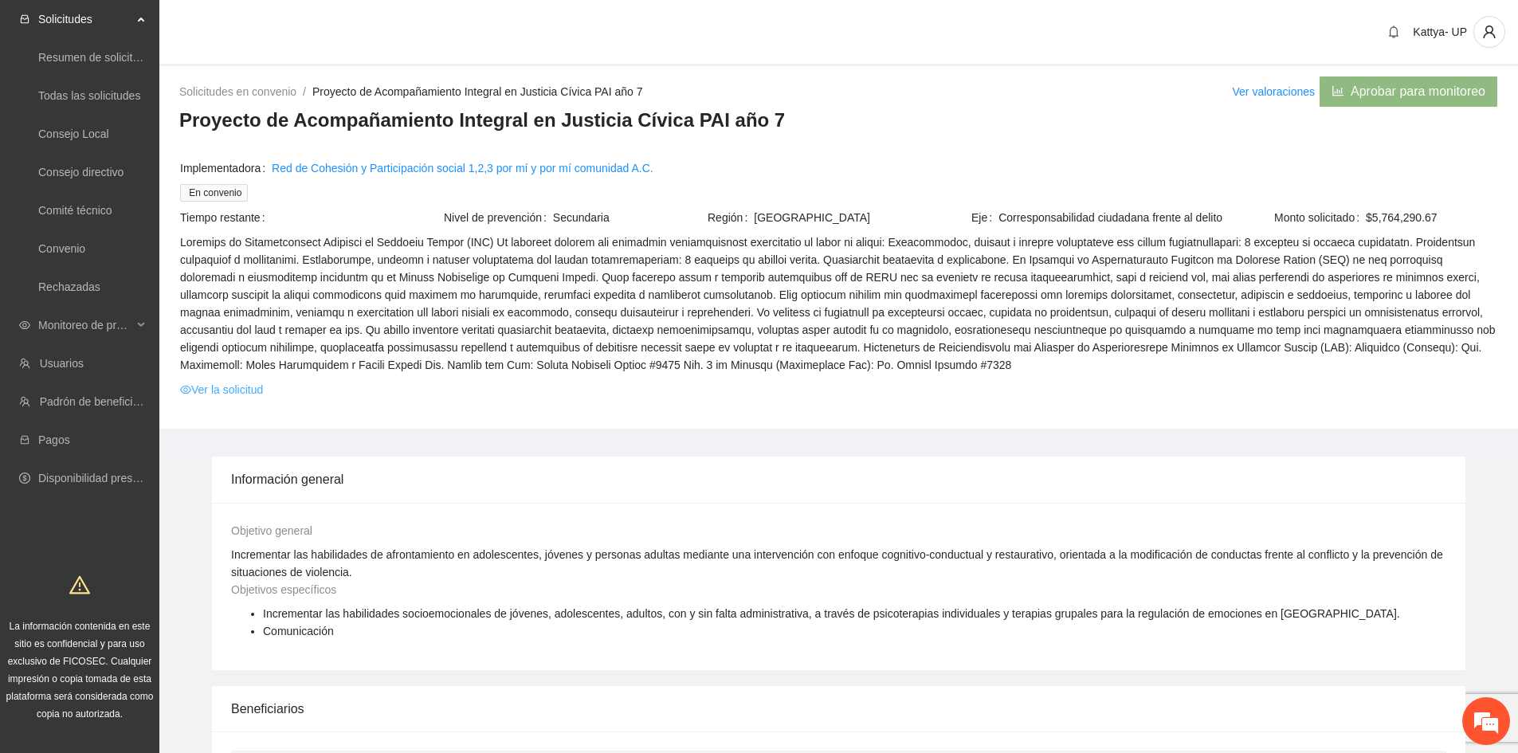
click at [248, 397] on link "Ver la solicitud" at bounding box center [221, 390] width 83 height 18
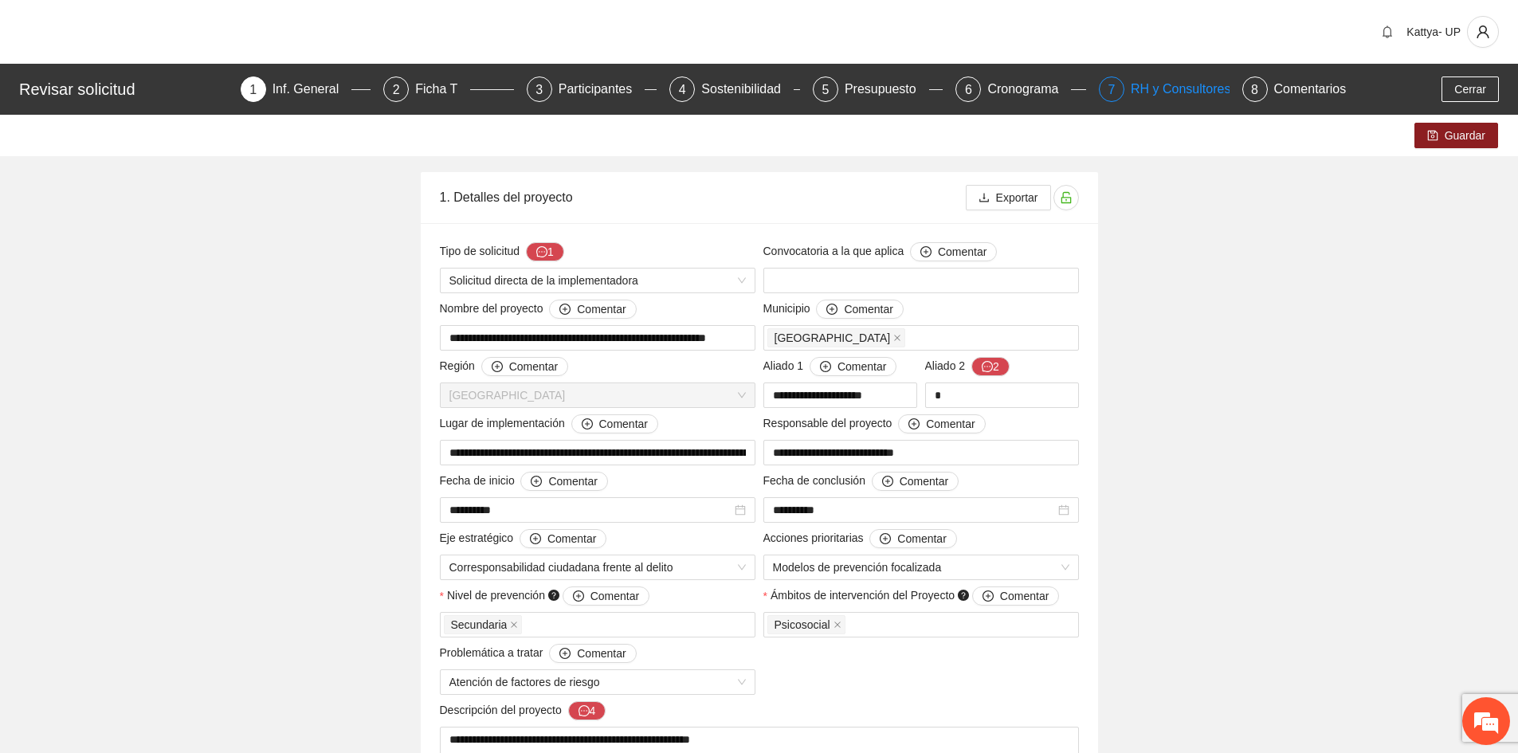
click at [1131, 93] on div "RH y Consultores" at bounding box center [1187, 90] width 112 height 26
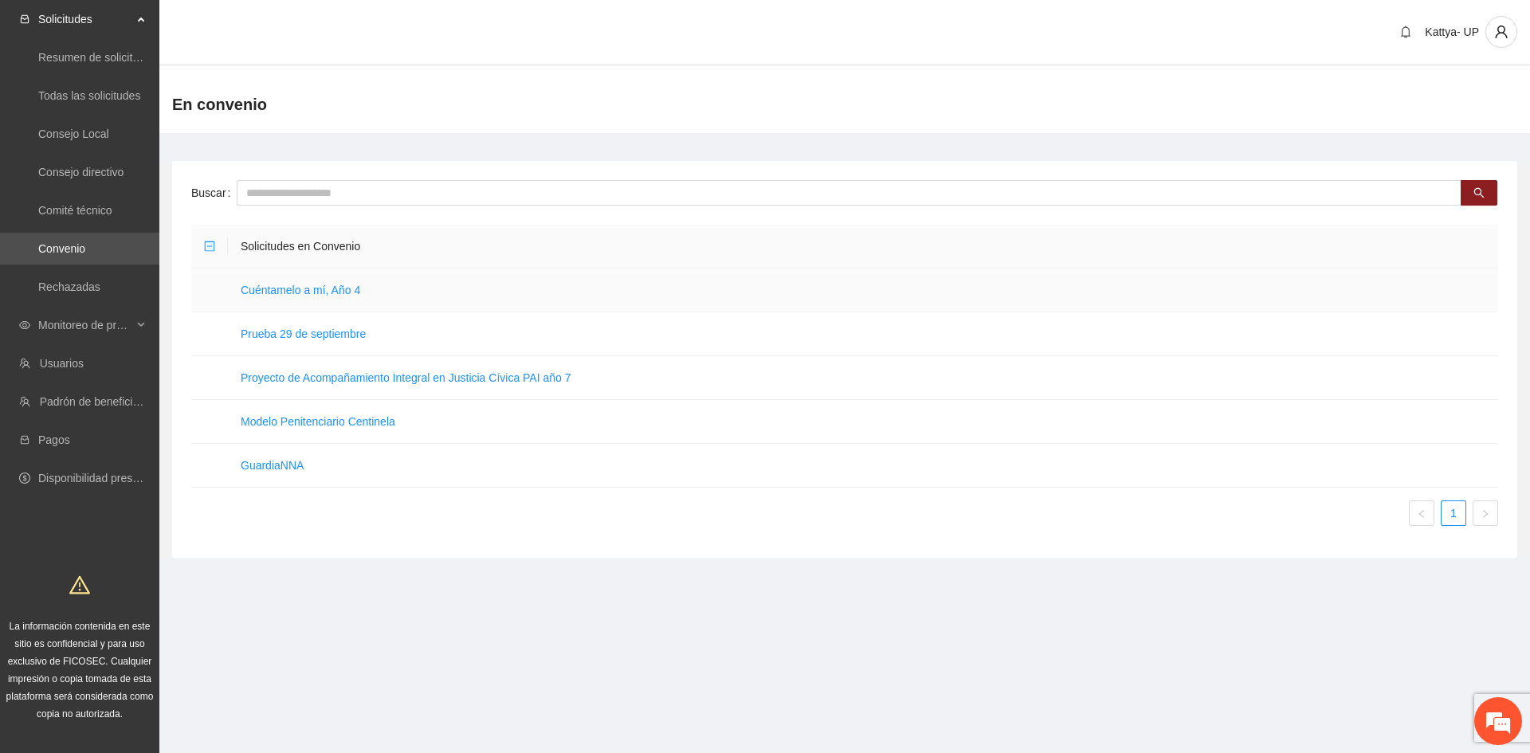
click at [316, 280] on td "Cuéntamelo a mí, Año 4" at bounding box center [863, 291] width 1270 height 44
click at [319, 286] on link "Cuéntamelo a mí, Año 4" at bounding box center [301, 290] width 120 height 13
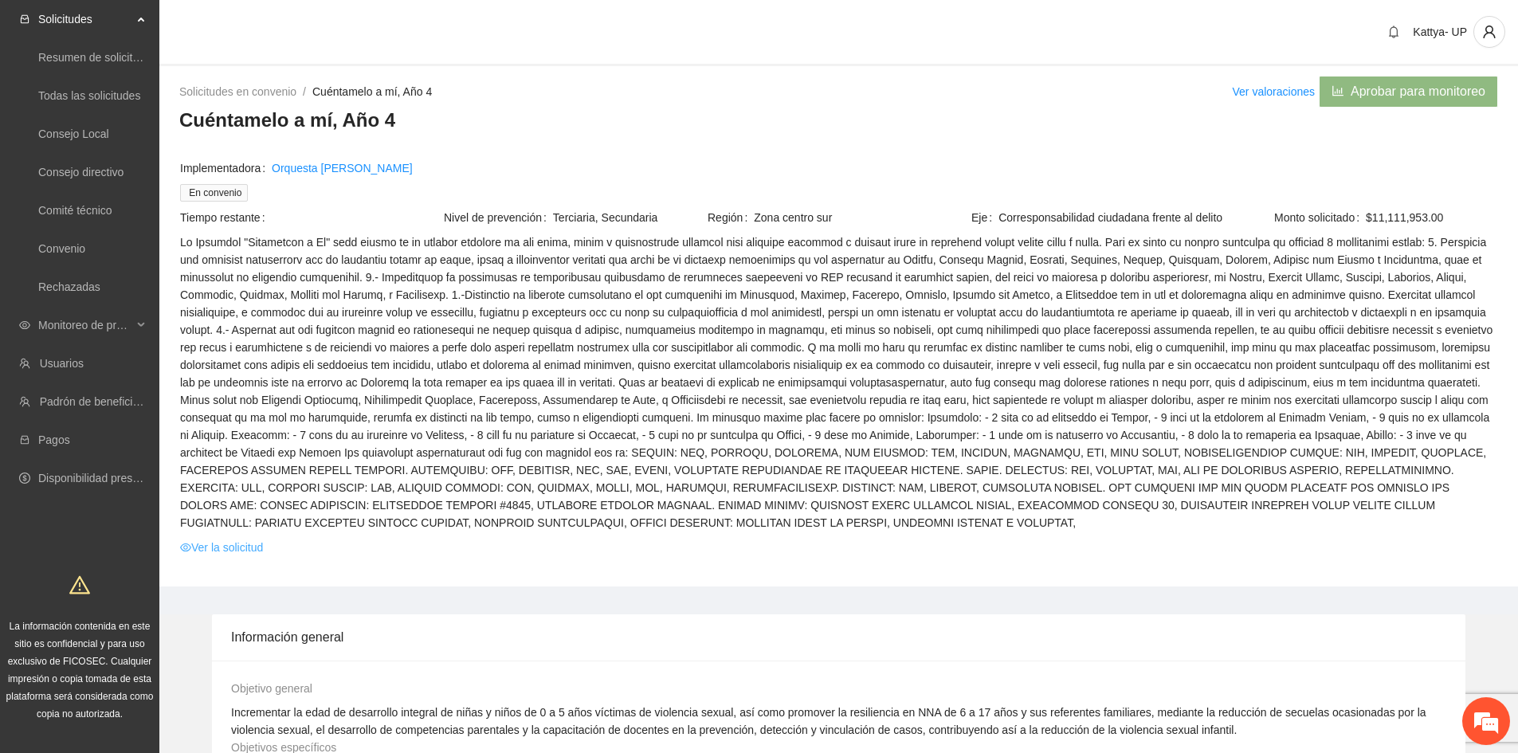
click at [261, 540] on link "Ver la solicitud" at bounding box center [221, 548] width 83 height 18
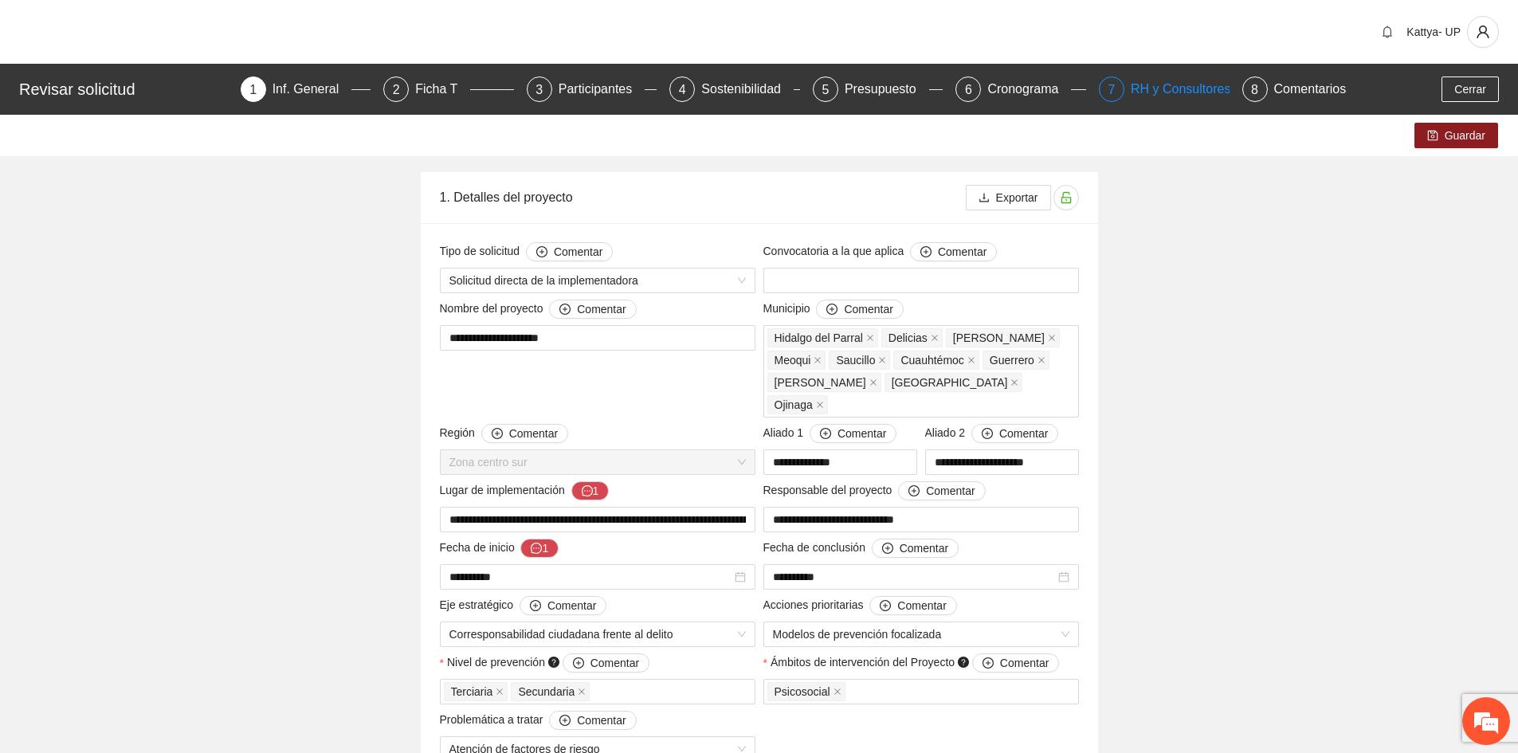
click at [1159, 93] on div "RH y Consultores" at bounding box center [1187, 90] width 112 height 26
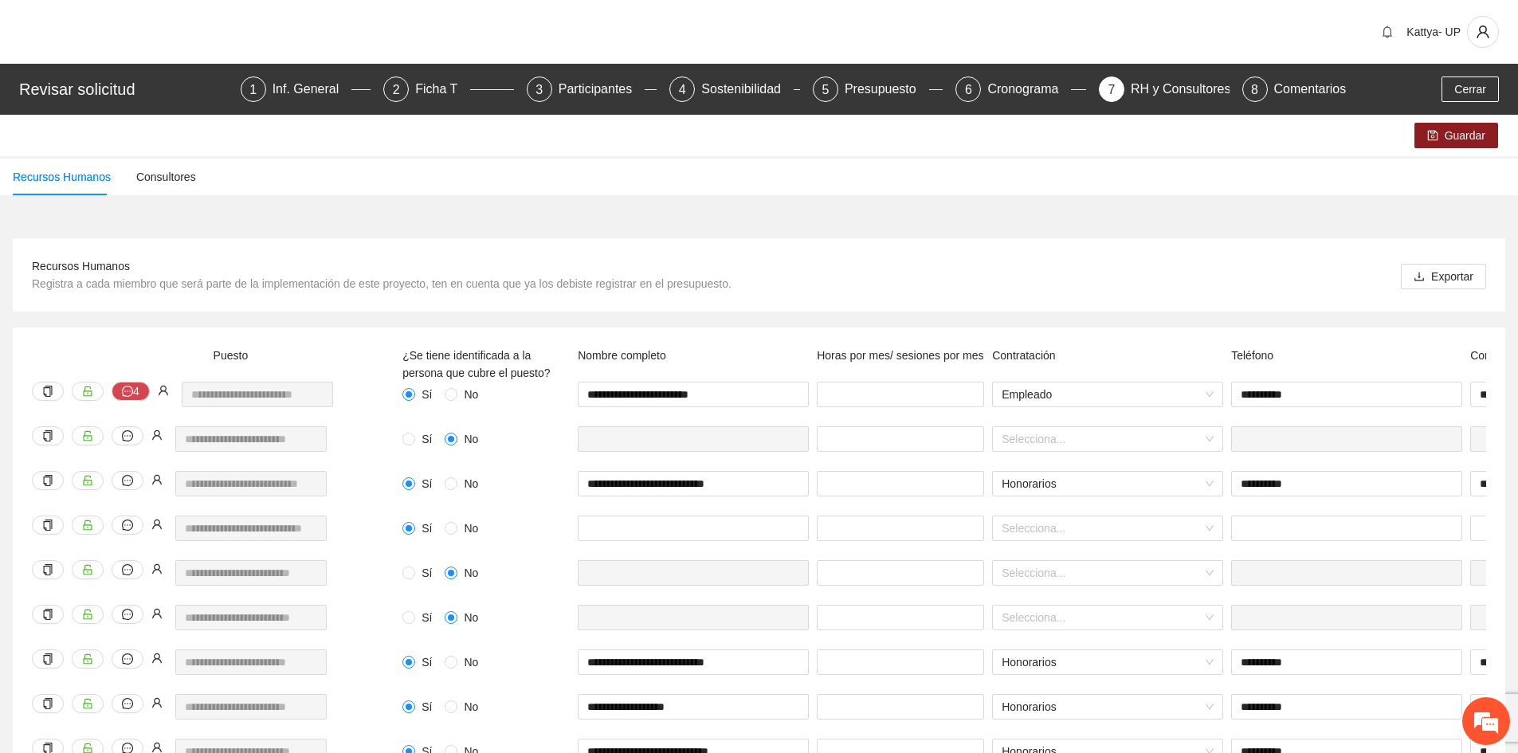
click at [528, 191] on div "Recursos Humanos Consultores" at bounding box center [759, 177] width 1518 height 37
click at [564, 288] on span "Registra a cada miembro que será parte de la implementación de este proyecto, t…" at bounding box center [382, 283] width 700 height 13
